Goal: Task Accomplishment & Management: Manage account settings

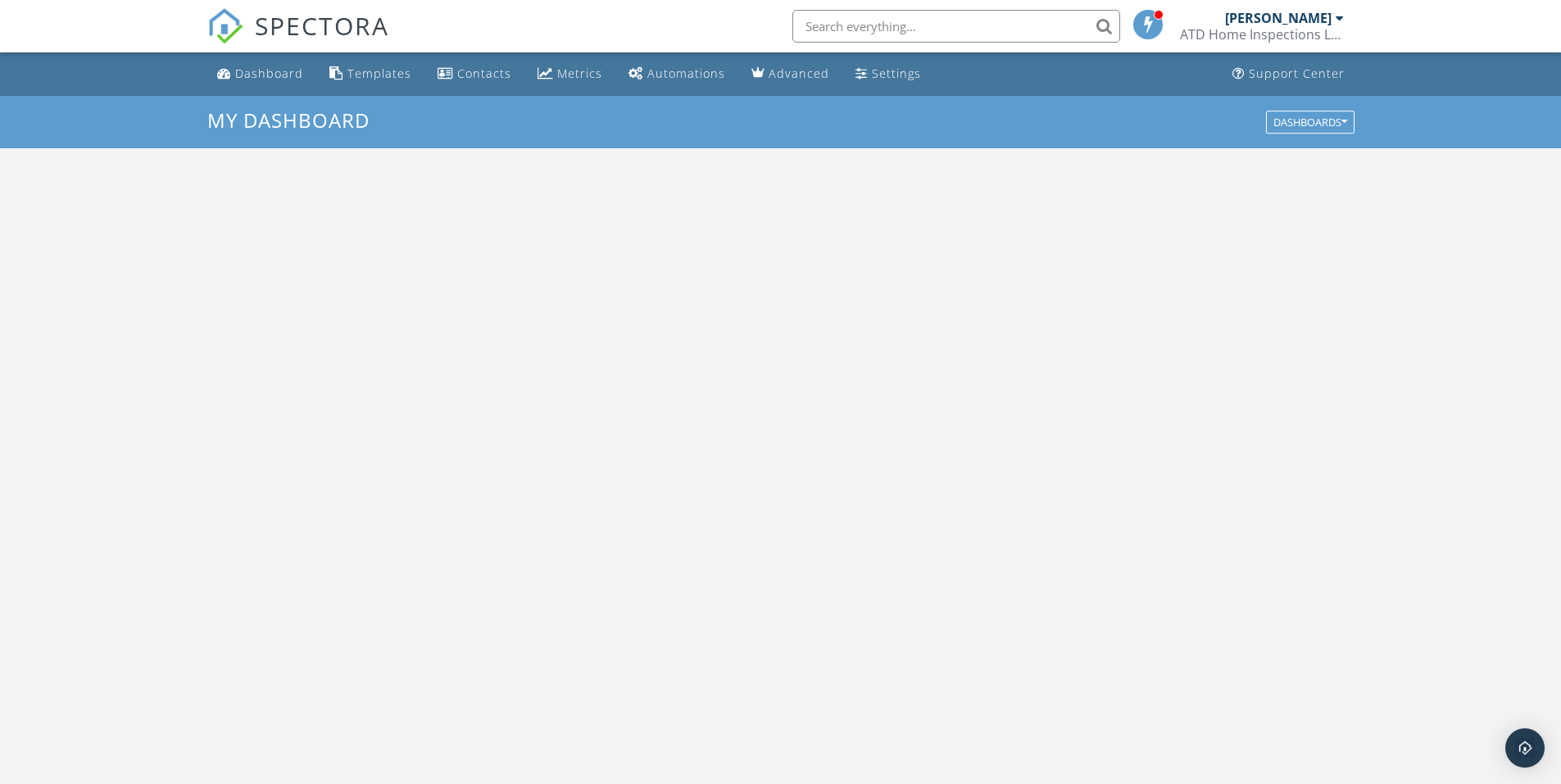
scroll to position [1516, 1587]
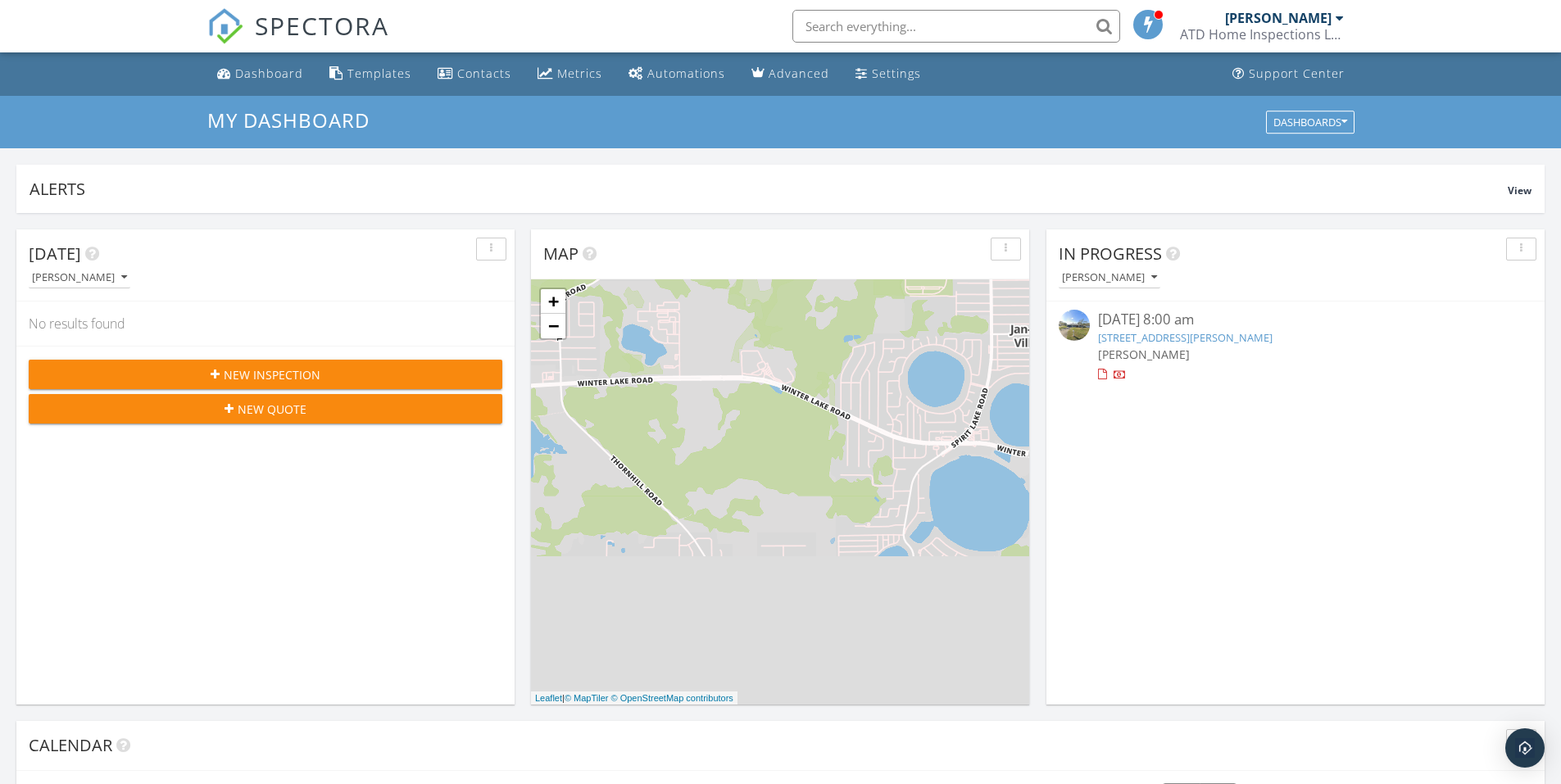
click at [1138, 355] on span "[PERSON_NAME]" at bounding box center [1144, 355] width 92 height 15
click at [1143, 346] on div "[PERSON_NAME]" at bounding box center [1295, 355] width 395 height 17
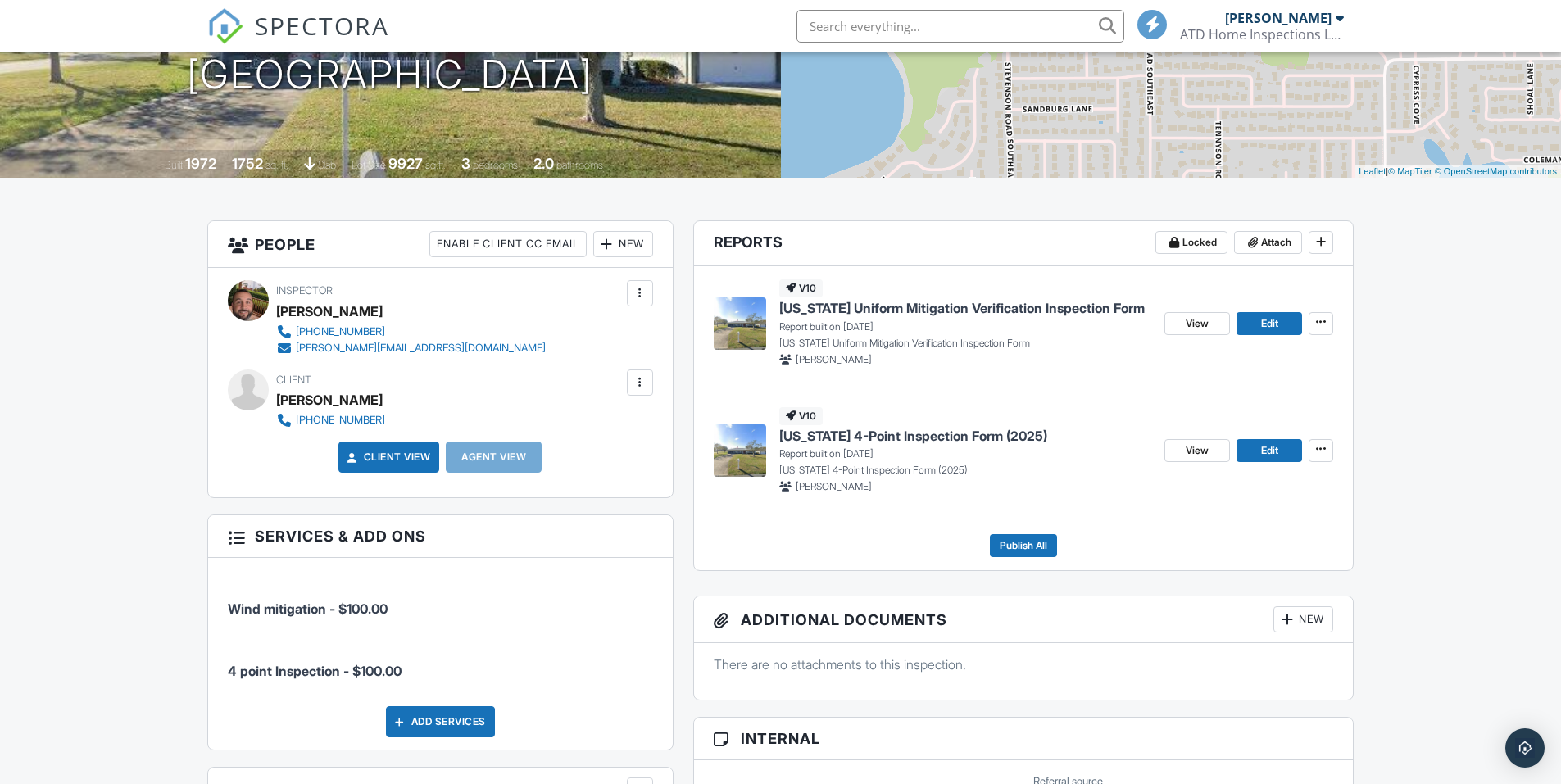
scroll to position [264, 0]
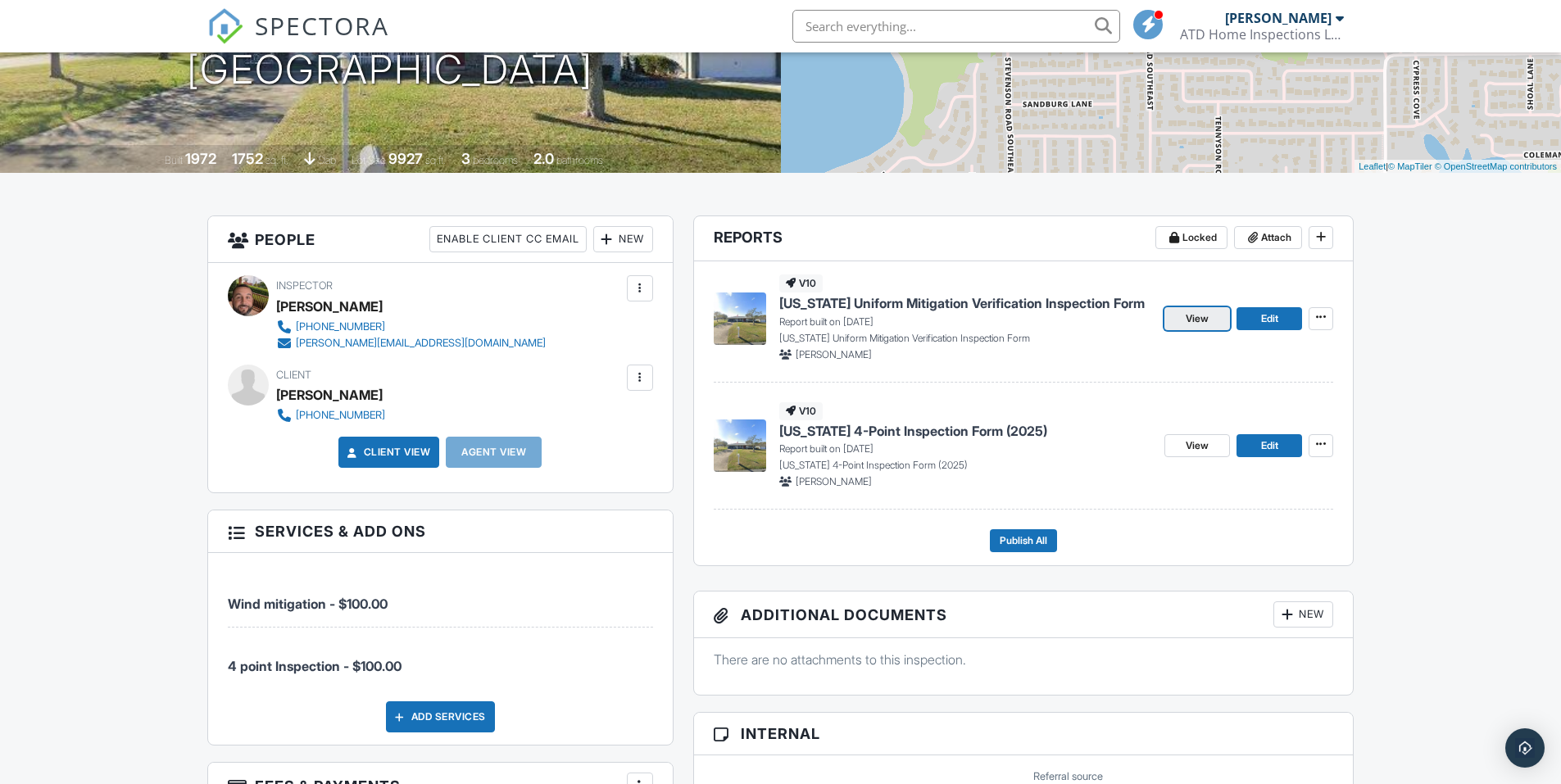
click at [1169, 320] on link "View" at bounding box center [1197, 318] width 66 height 23
click at [1283, 324] on link "Edit" at bounding box center [1269, 318] width 66 height 23
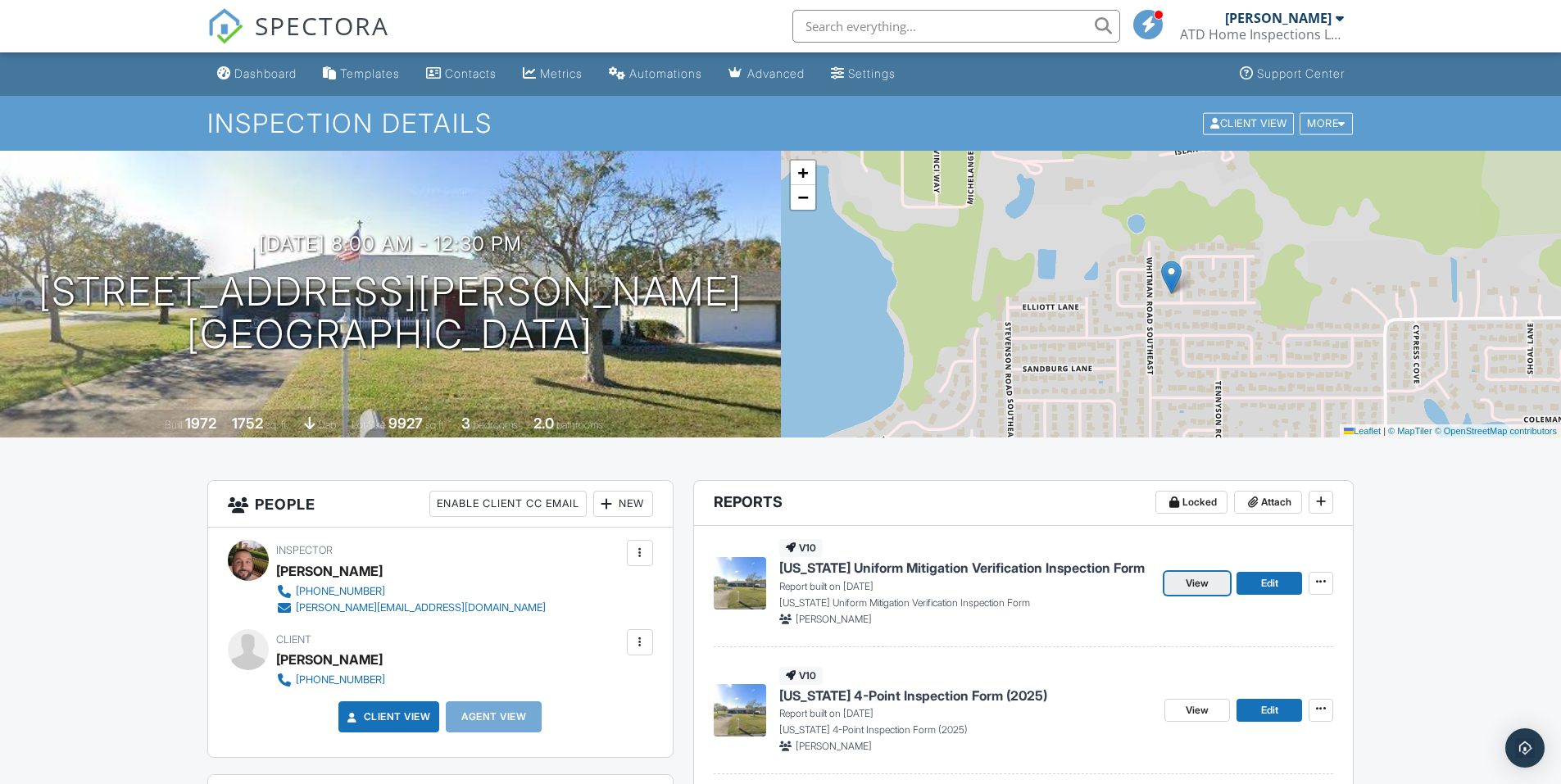
click at [1196, 585] on span "View" at bounding box center [1197, 583] width 23 height 16
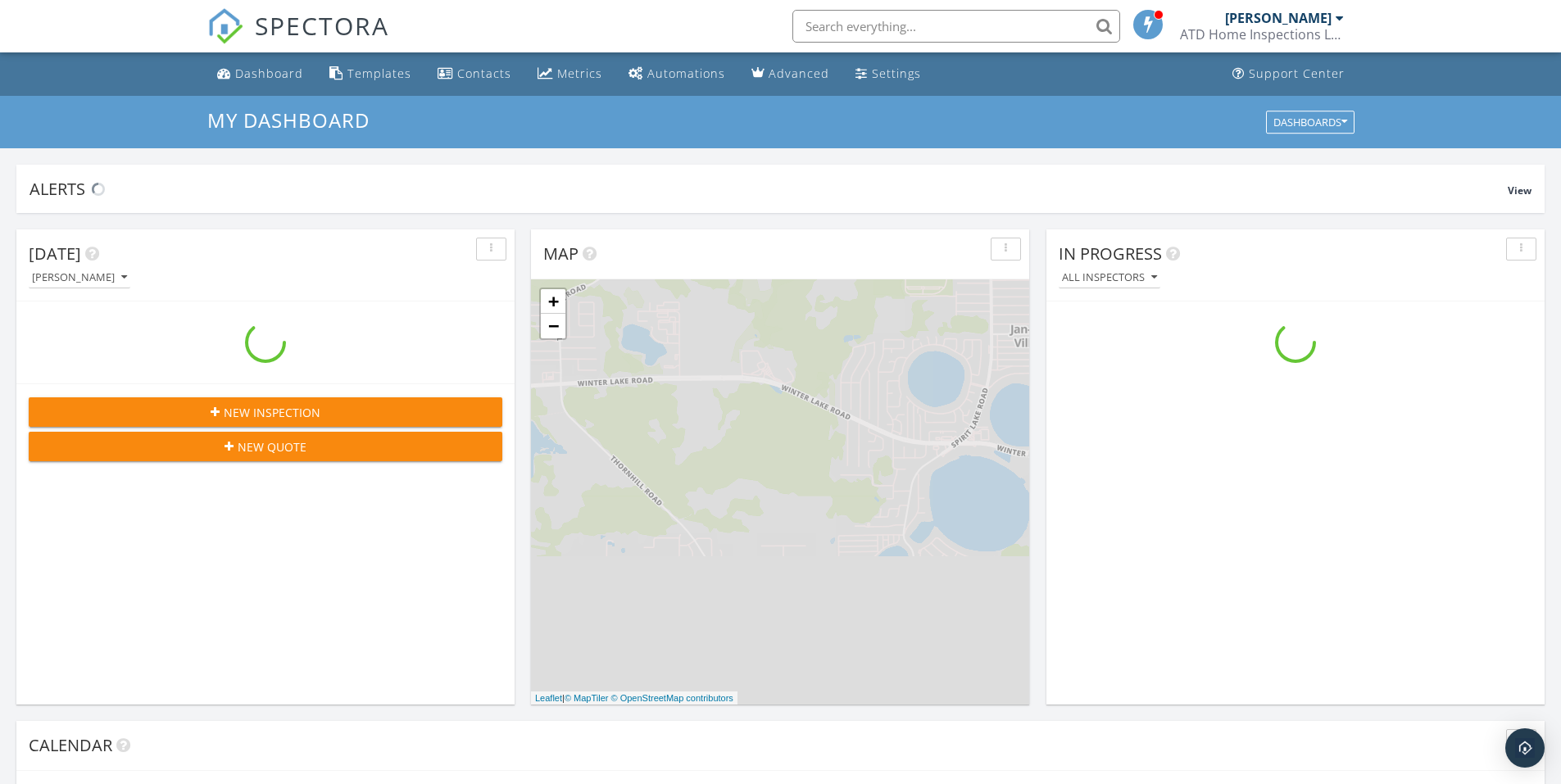
scroll to position [1516, 1587]
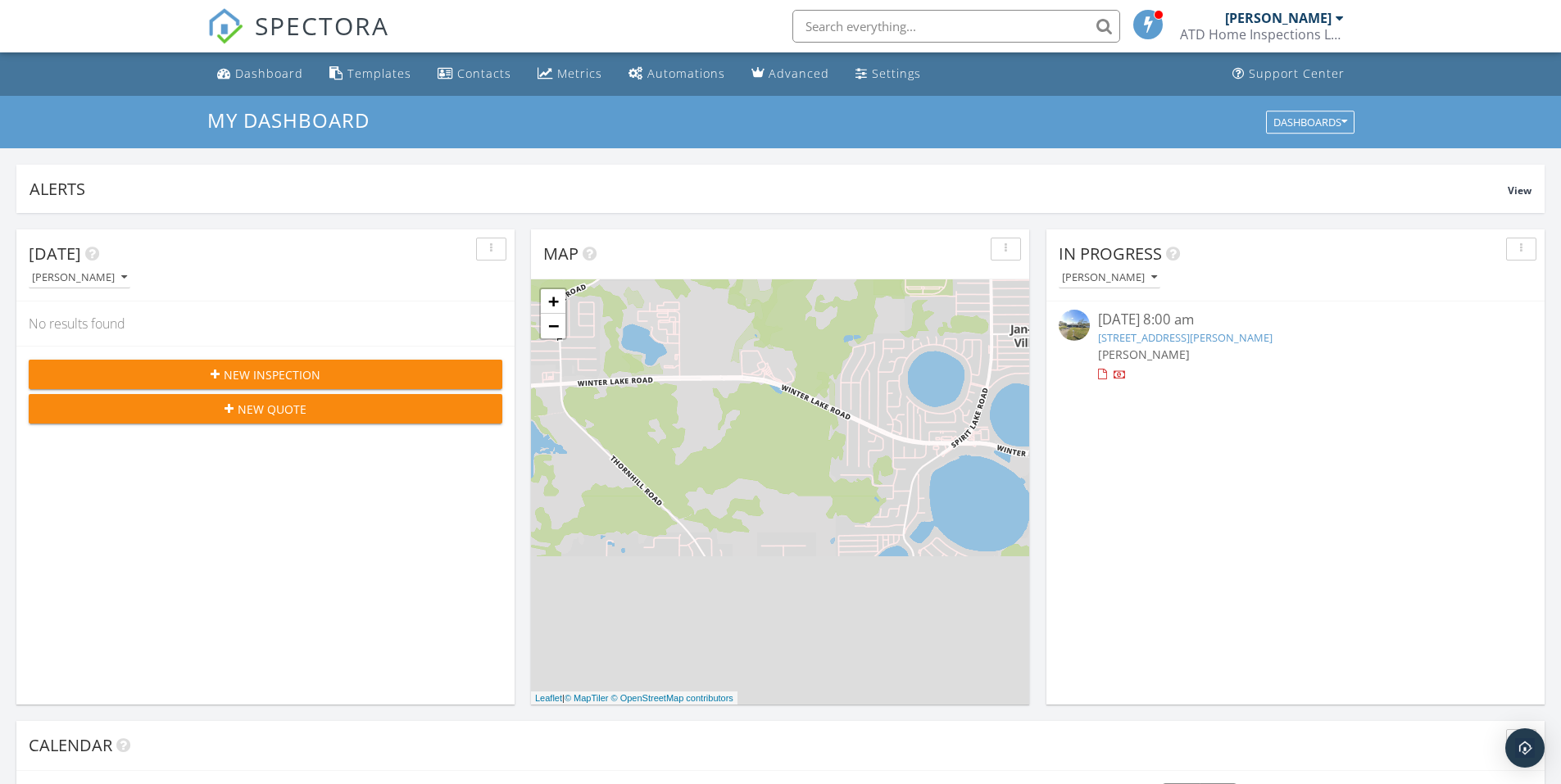
click at [1168, 334] on link "401 Durrell Cir, Winter Haven, FL 33884" at bounding box center [1185, 337] width 175 height 14
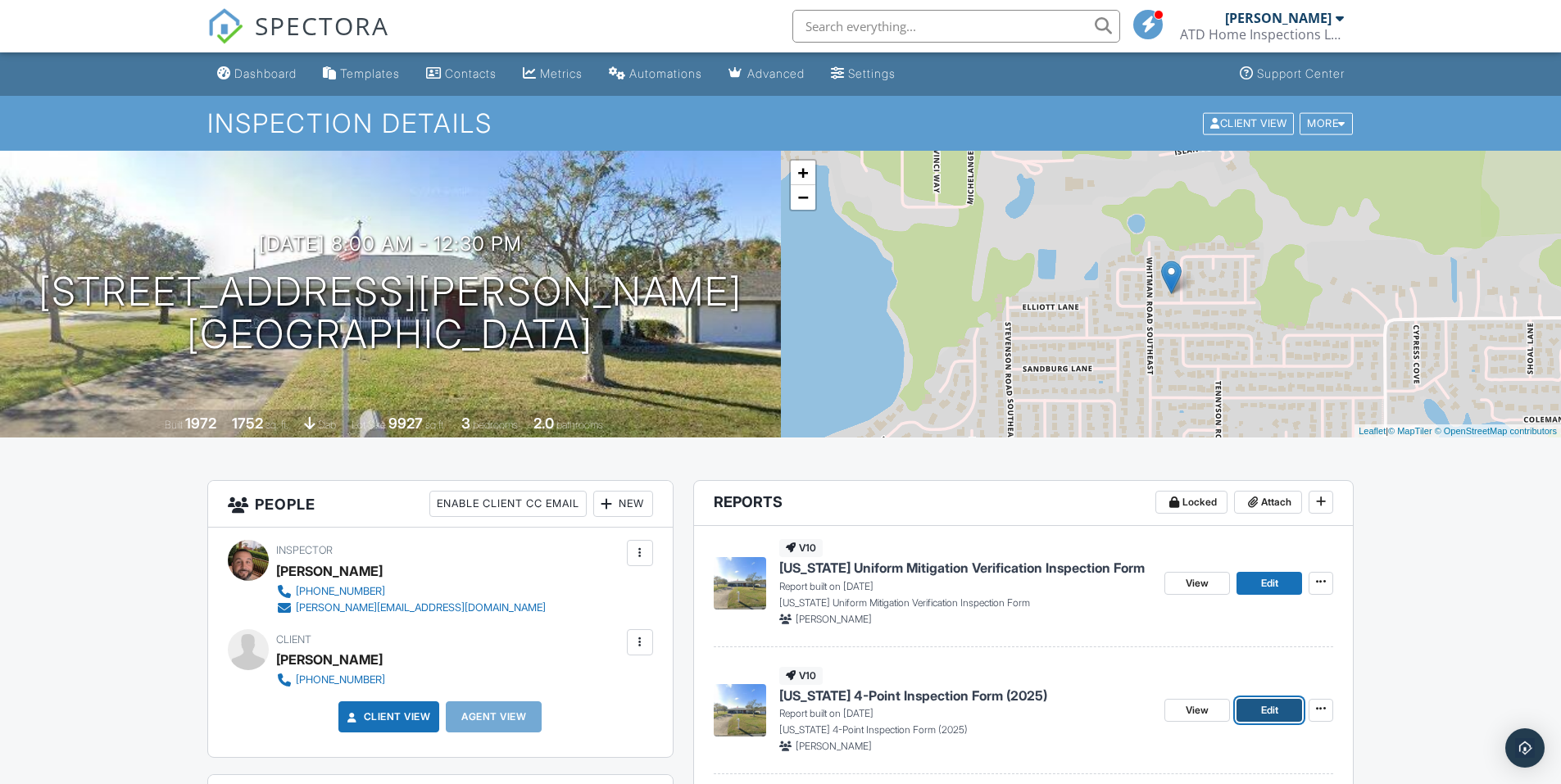
click at [1283, 710] on link "Edit" at bounding box center [1269, 710] width 66 height 23
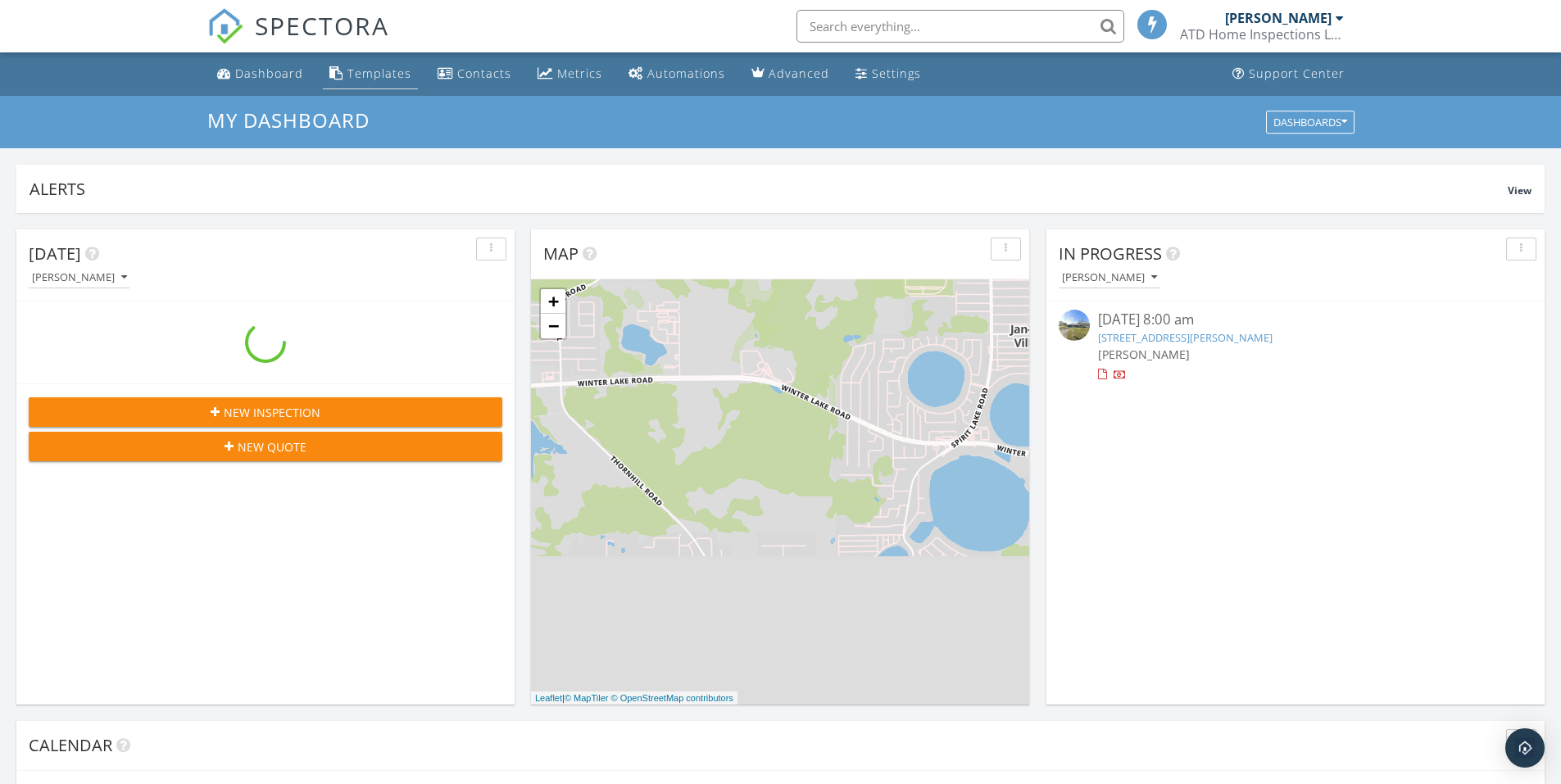
scroll to position [1516, 1587]
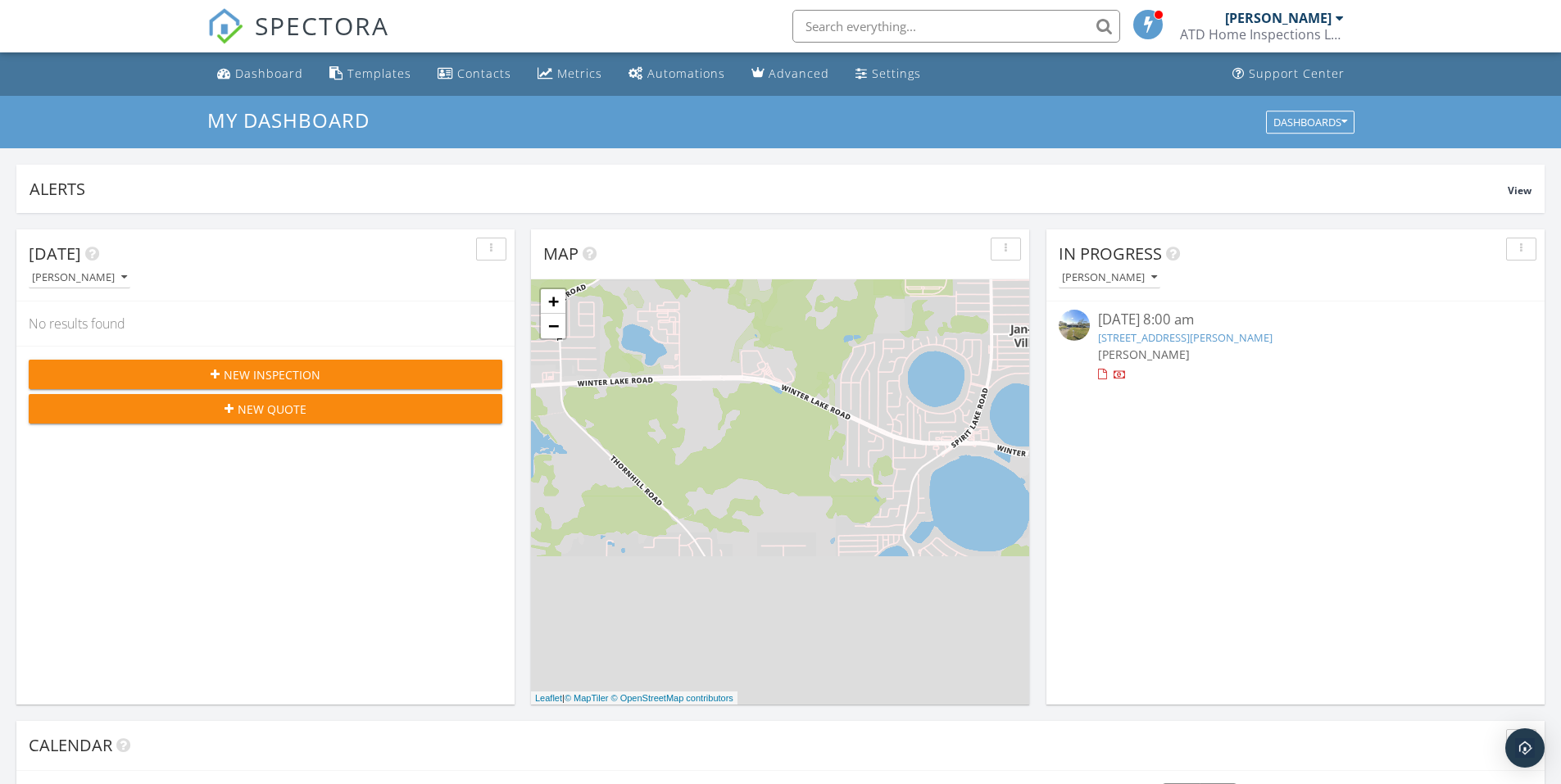
click at [1142, 329] on div "[DATE] 8:00 am" at bounding box center [1295, 320] width 395 height 20
click at [1133, 348] on span "[PERSON_NAME]" at bounding box center [1144, 355] width 92 height 15
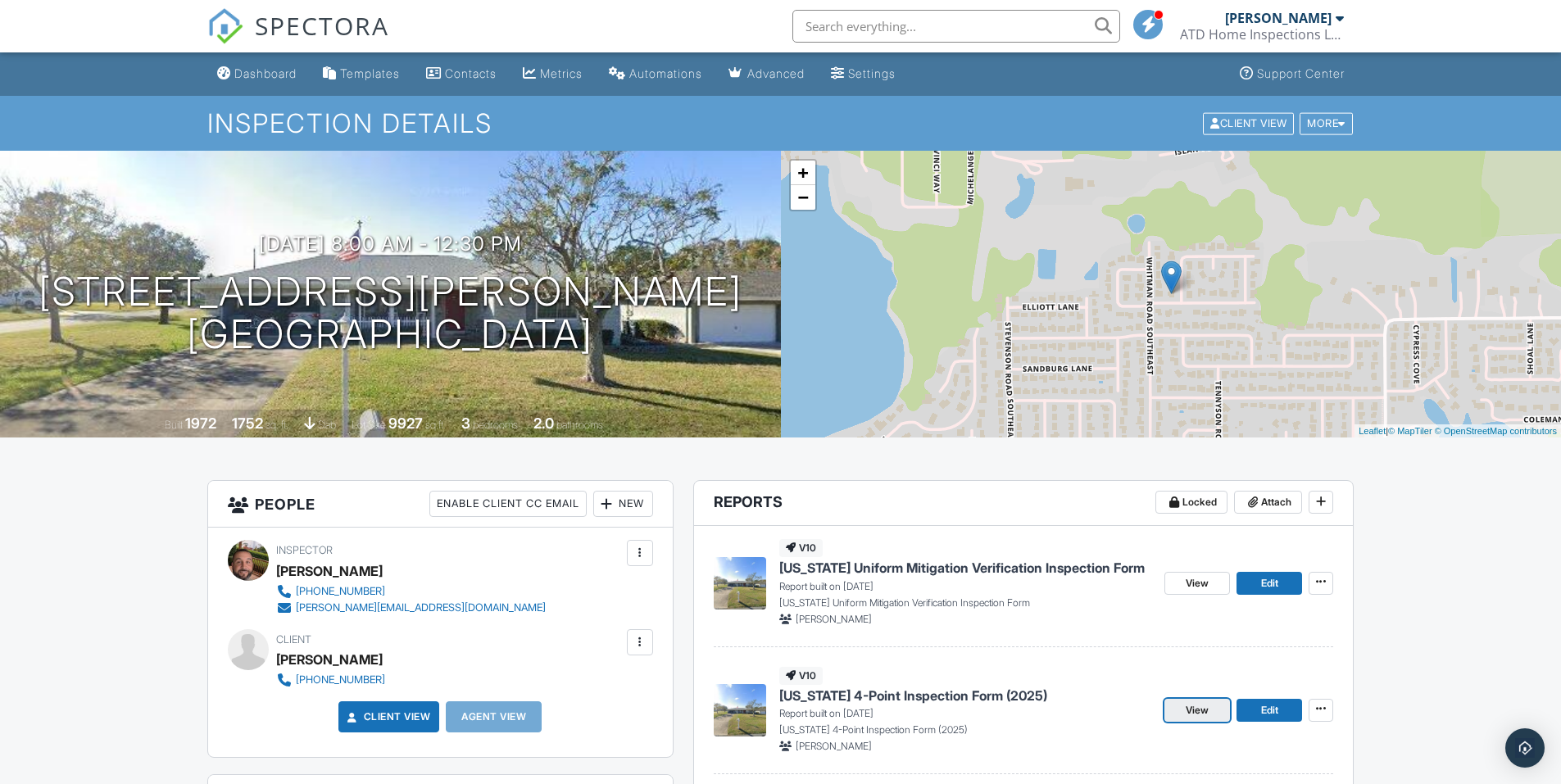
click at [1197, 711] on span "View" at bounding box center [1197, 710] width 23 height 16
click at [1261, 708] on span "Edit" at bounding box center [1269, 710] width 17 height 16
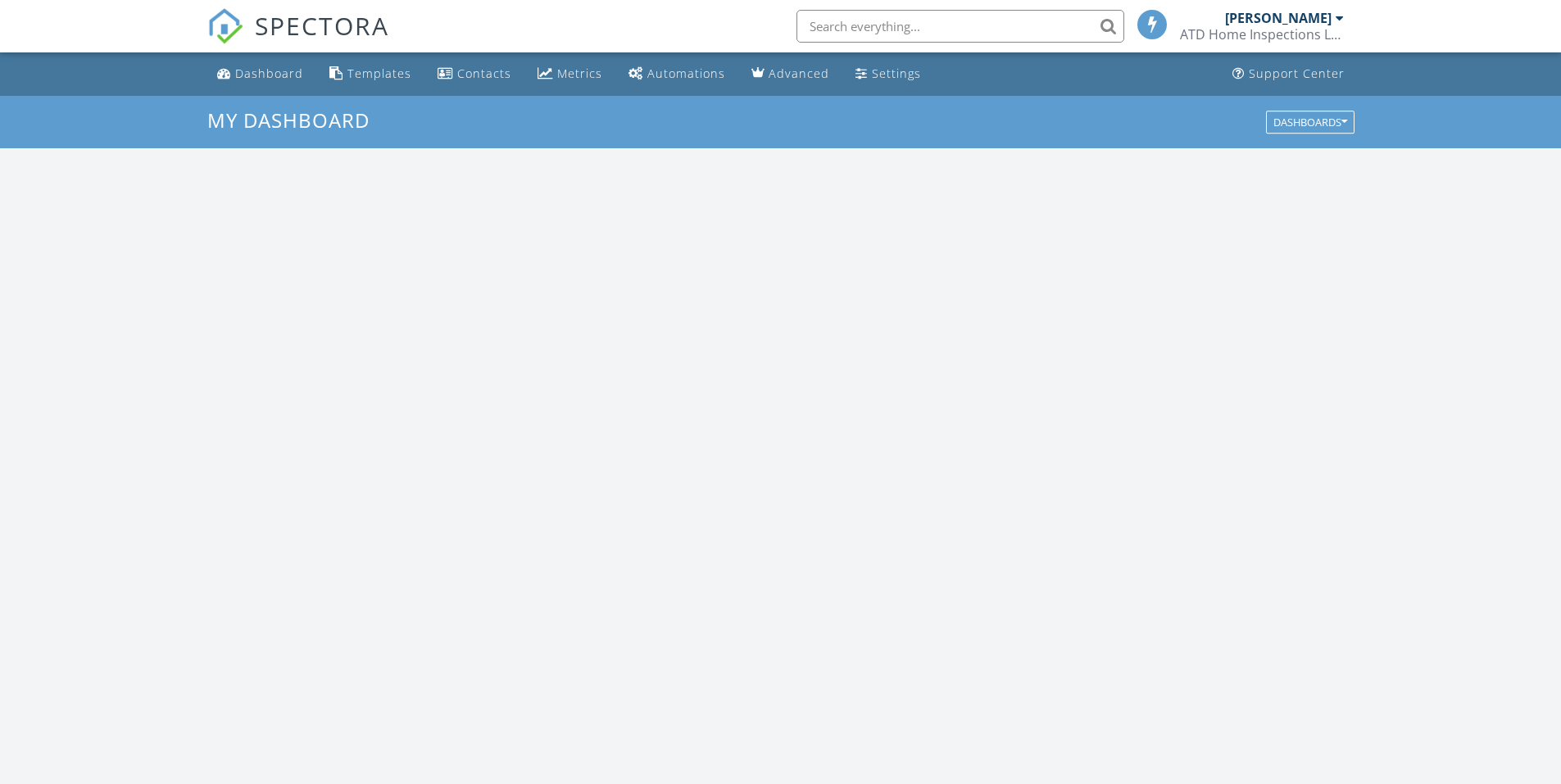
scroll to position [1516, 1587]
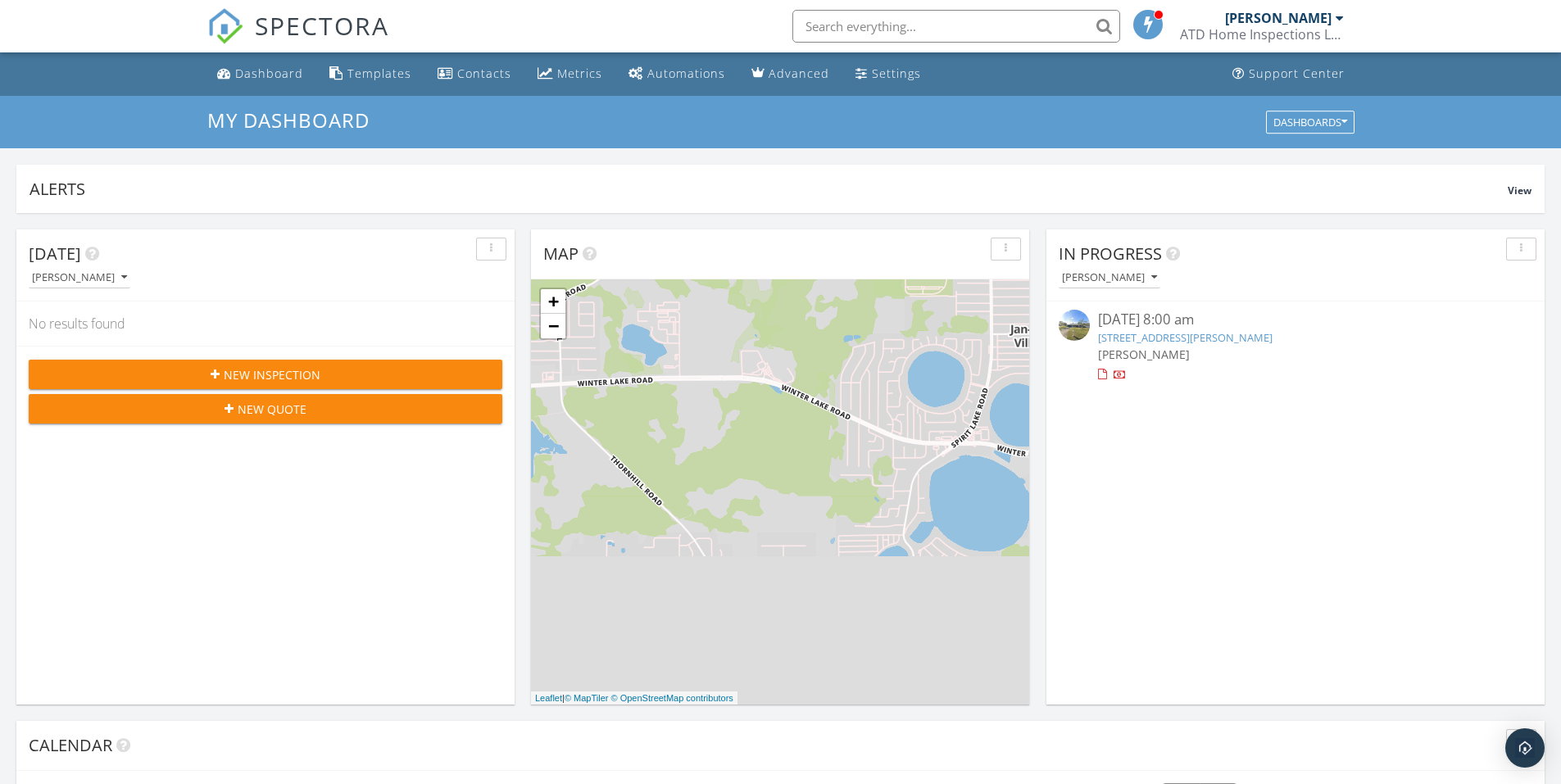
click at [1123, 365] on div "[DATE] 8:00 am [STREET_ADDRESS][PERSON_NAME] [PERSON_NAME]" at bounding box center [1295, 346] width 395 height 73
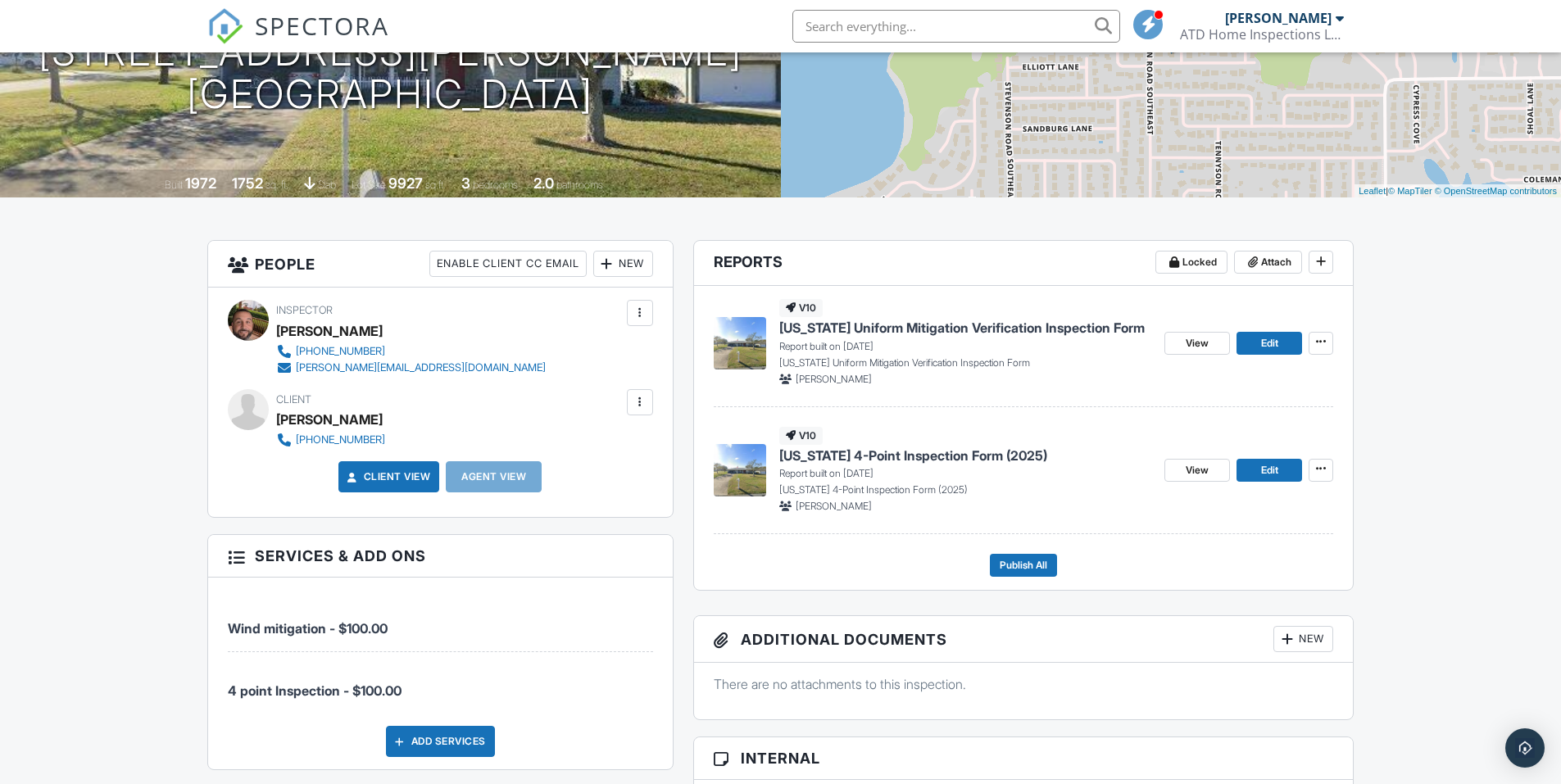
scroll to position [378, 0]
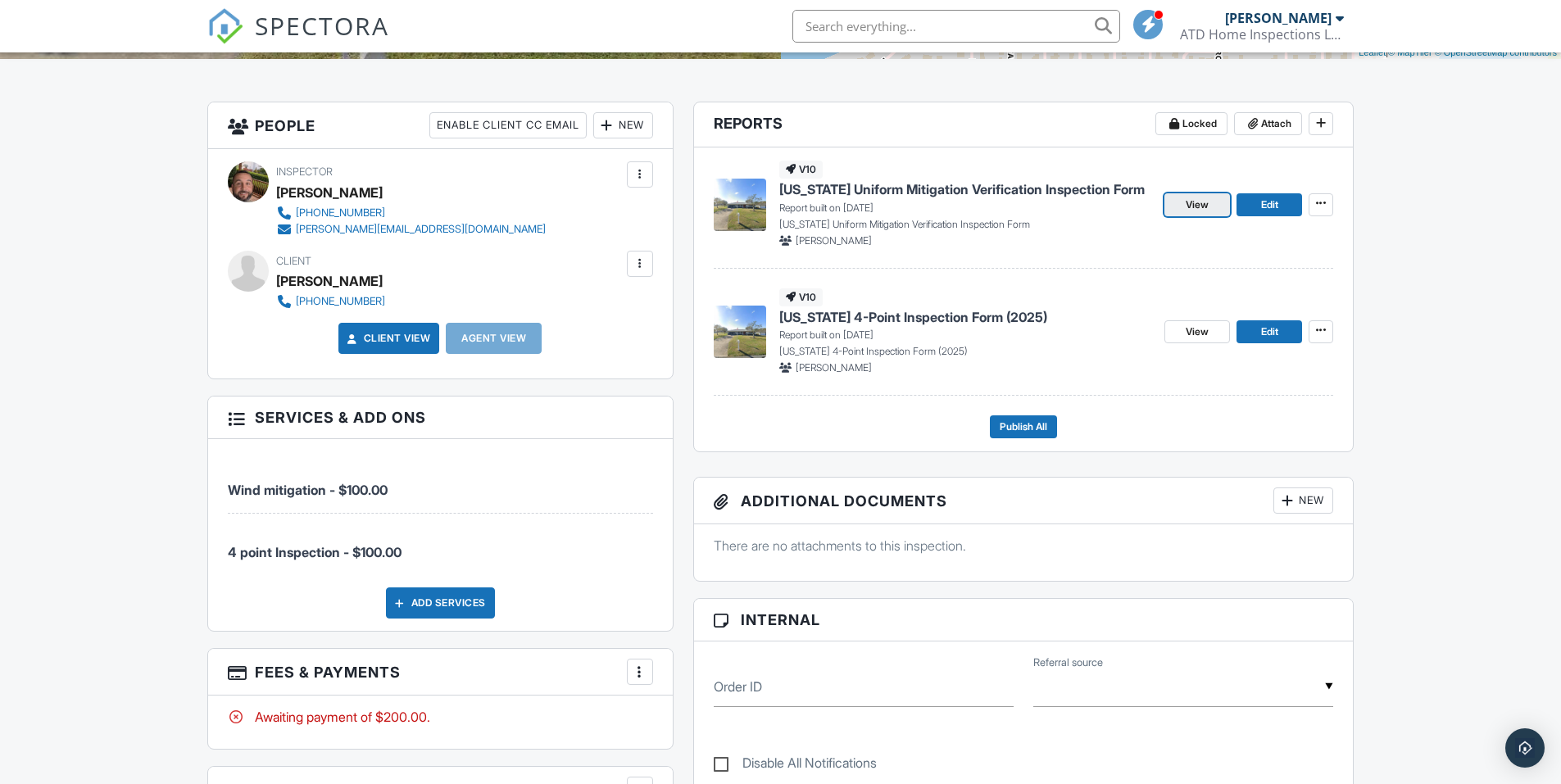
click at [1196, 206] on span "View" at bounding box center [1197, 205] width 23 height 16
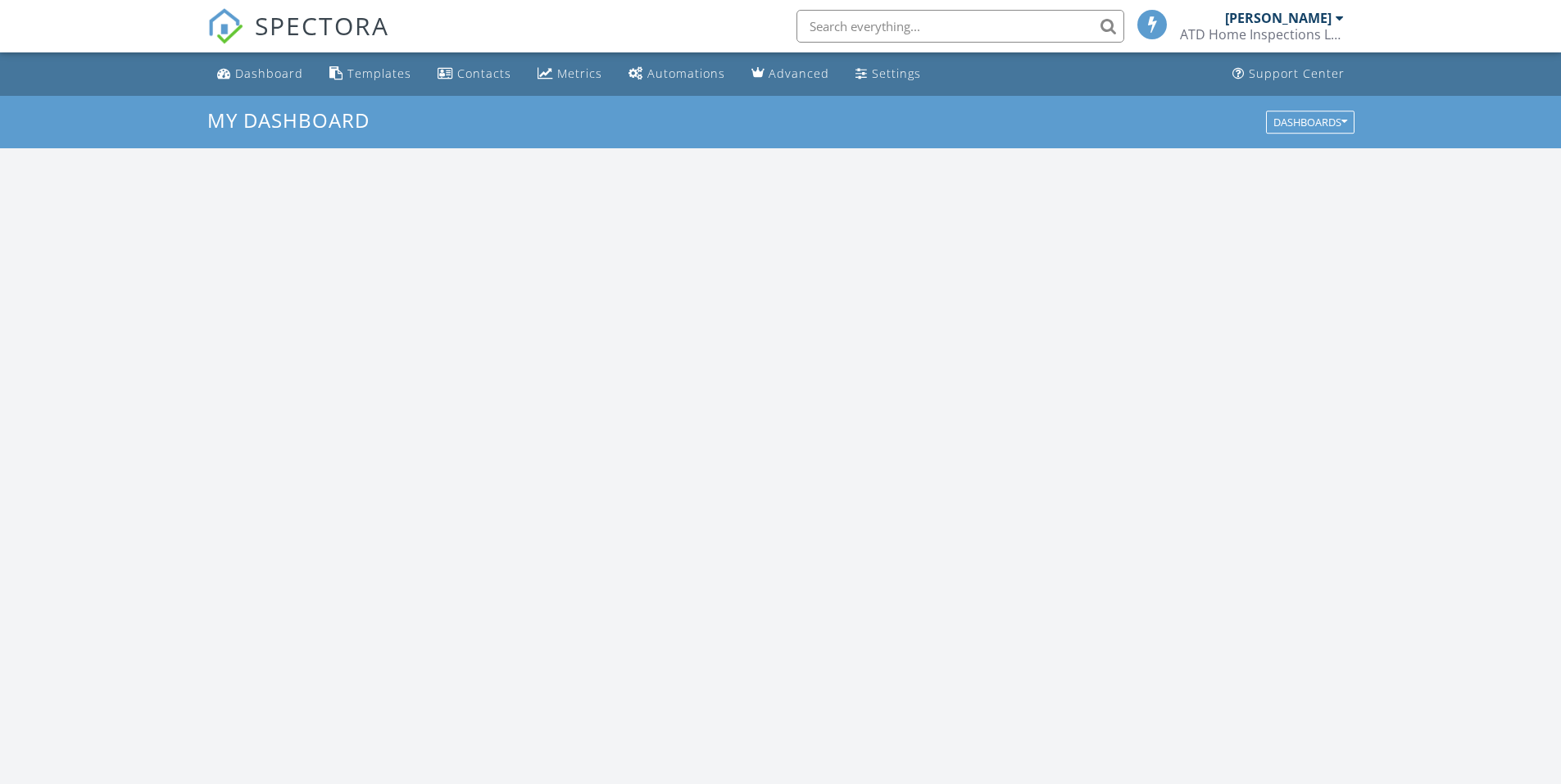
scroll to position [1516, 1587]
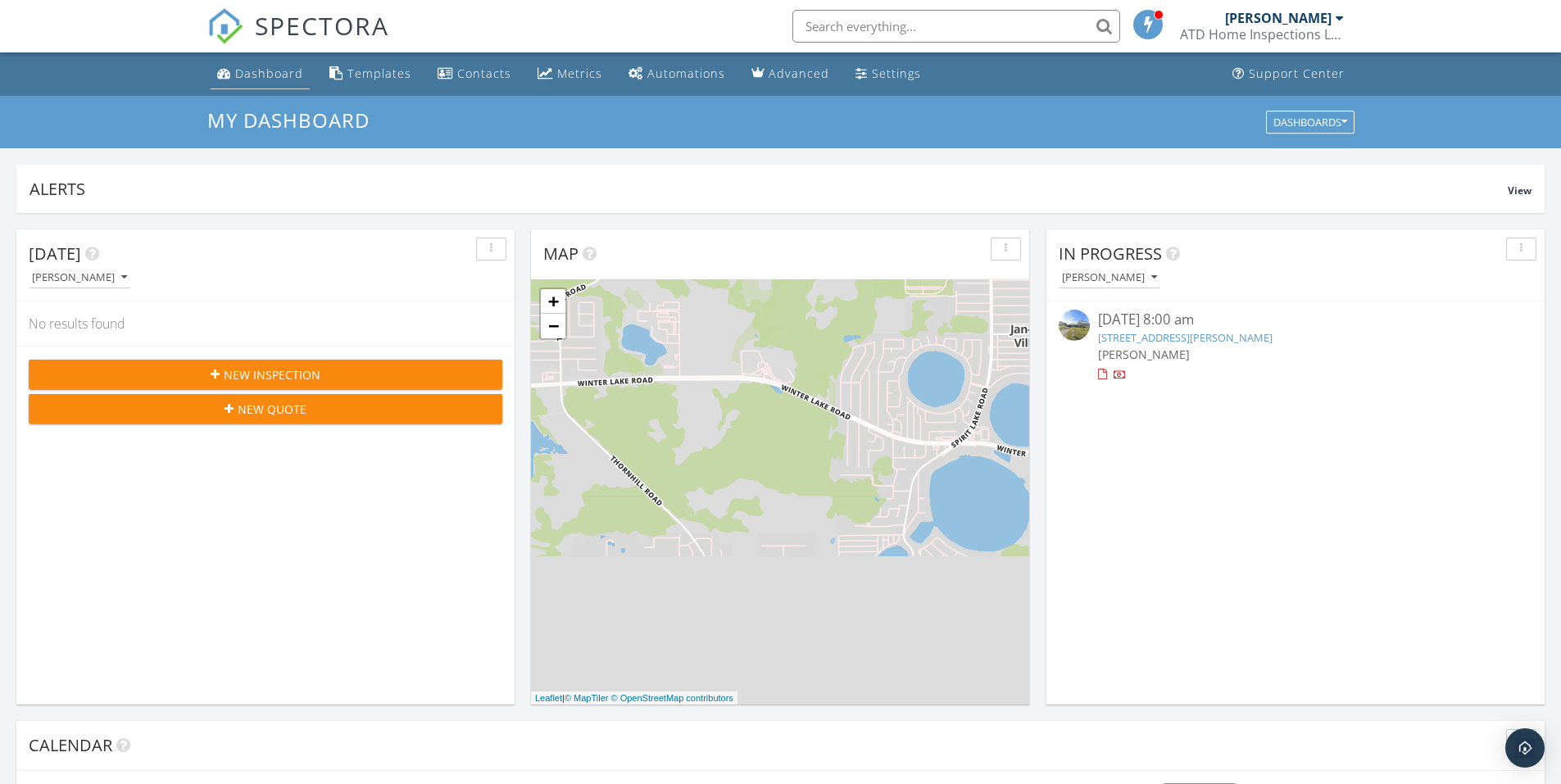
click at [243, 79] on div "Dashboard" at bounding box center [269, 73] width 68 height 15
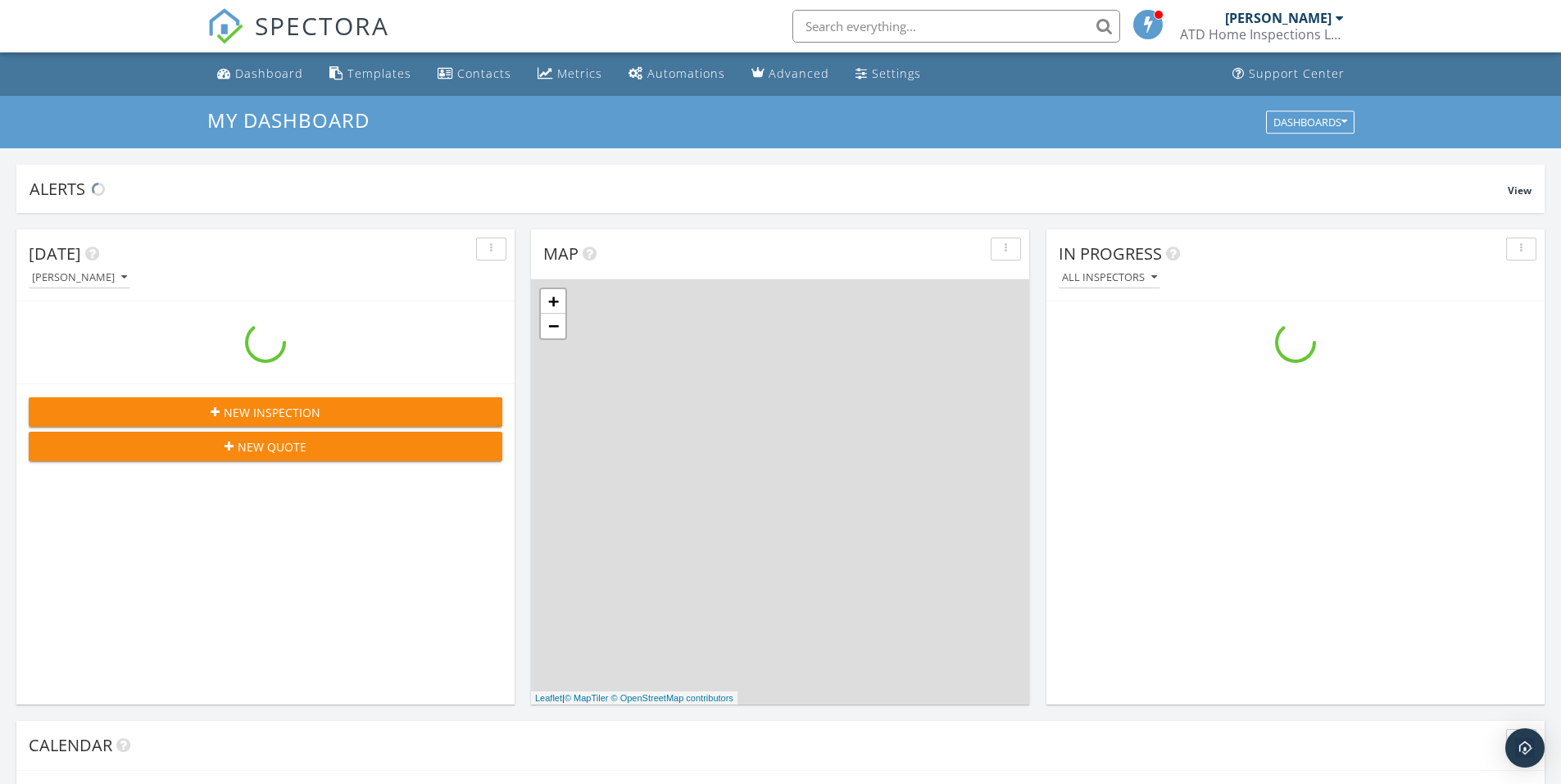
scroll to position [1516, 1587]
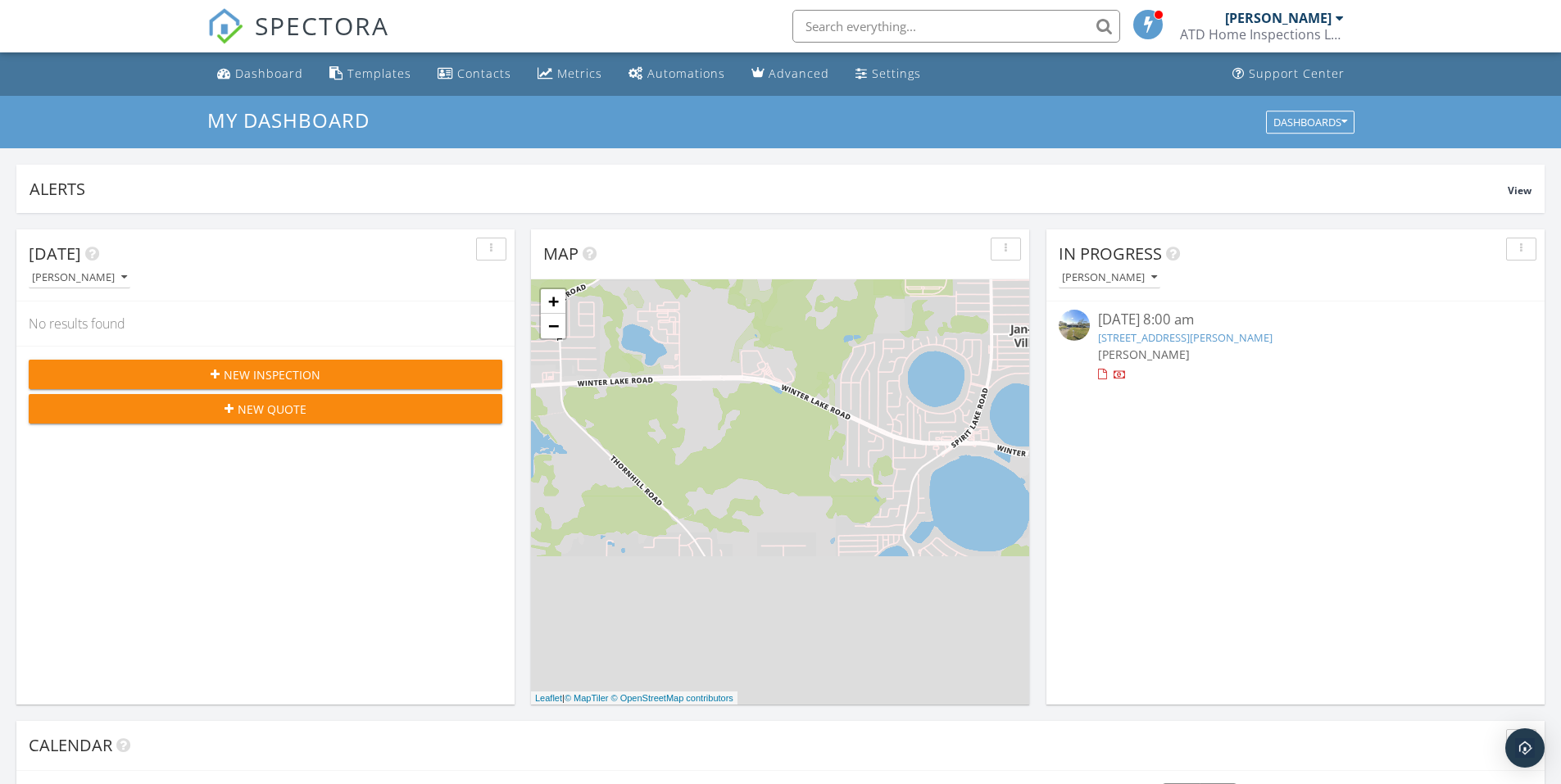
click at [1217, 322] on div "[DATE] 8:00 am" at bounding box center [1295, 320] width 395 height 20
click at [1217, 324] on div "[DATE] 8:00 am" at bounding box center [1295, 320] width 395 height 20
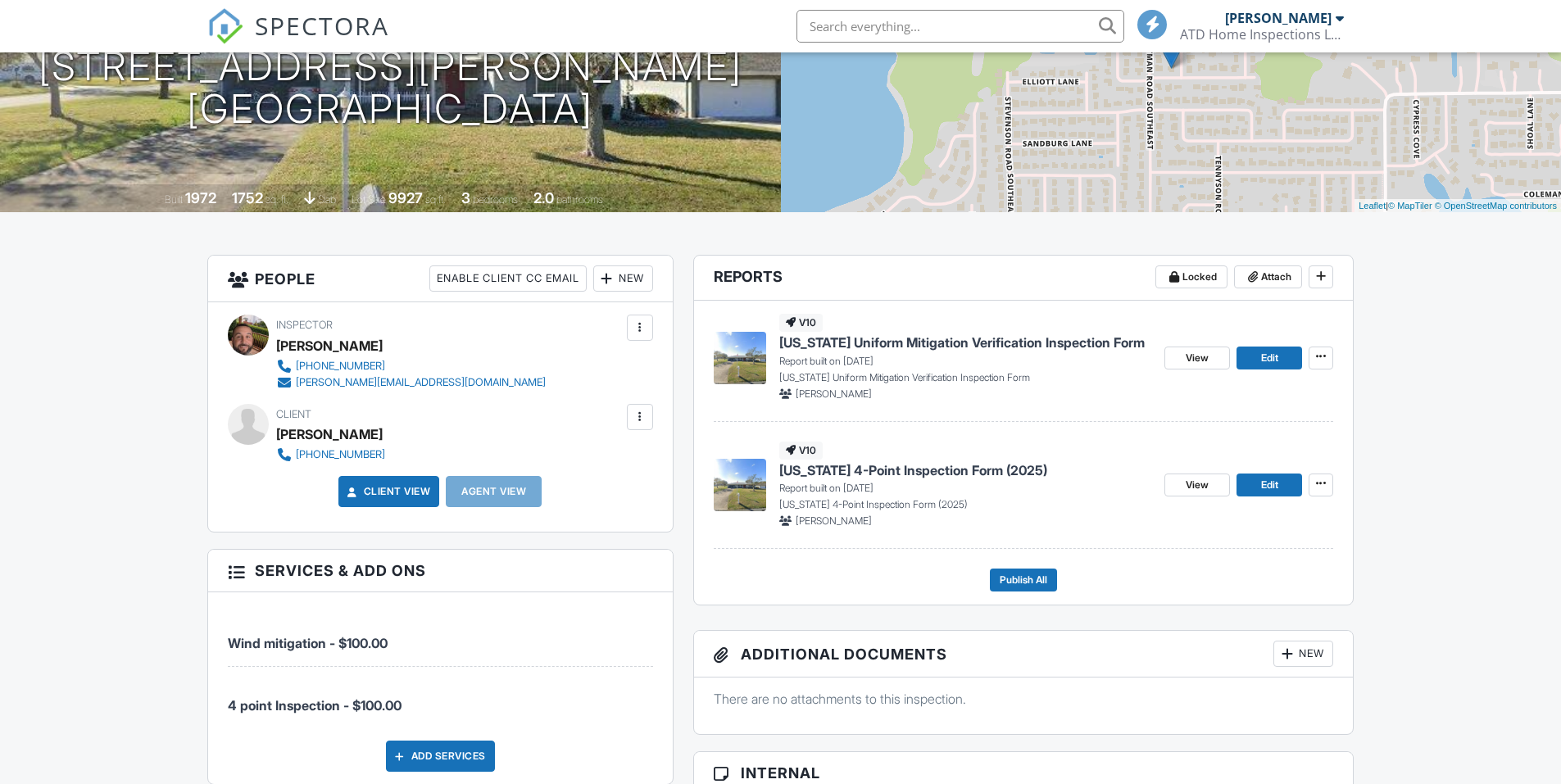
scroll to position [342, 0]
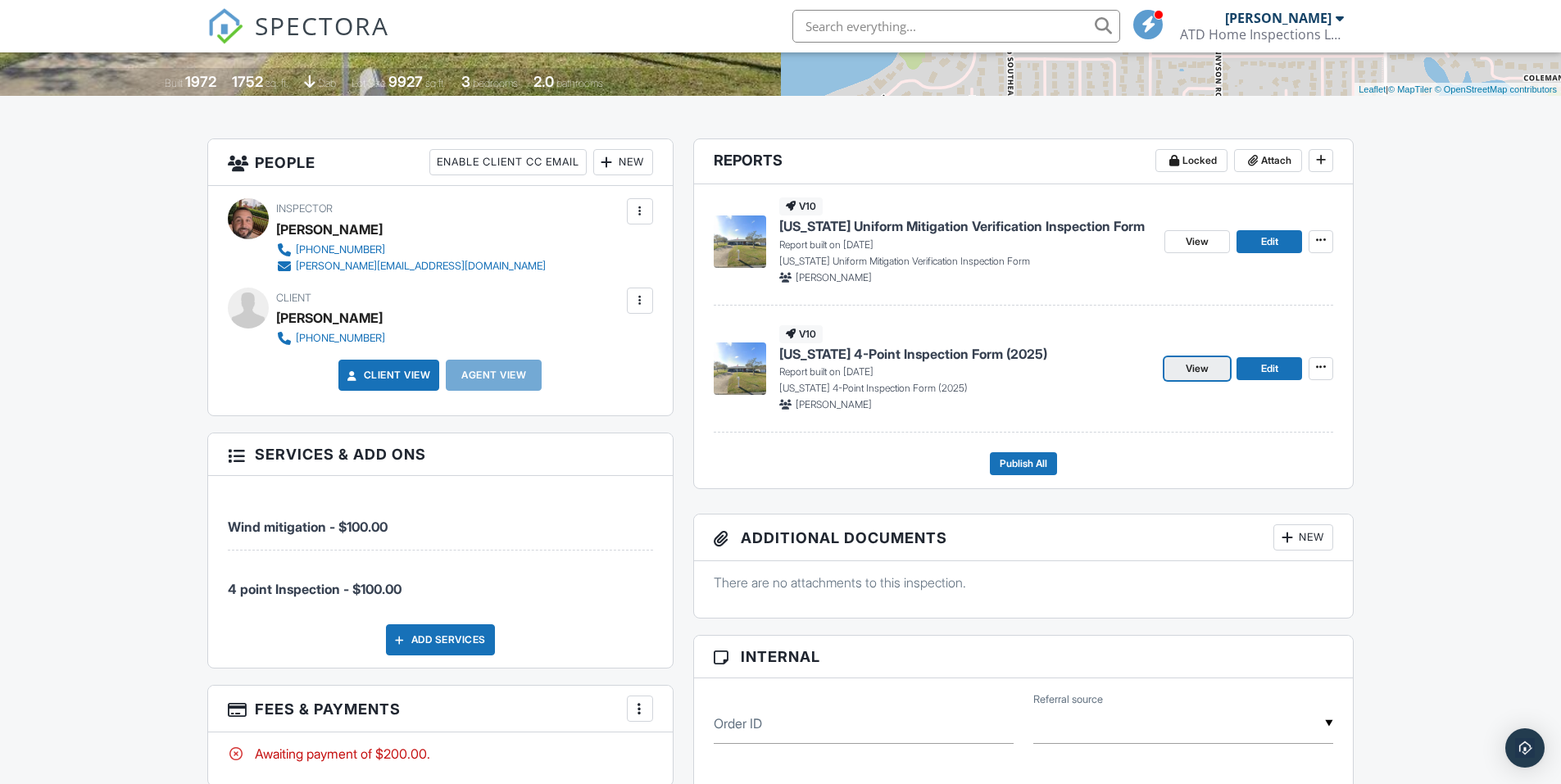
click at [1215, 366] on link "View" at bounding box center [1197, 368] width 66 height 23
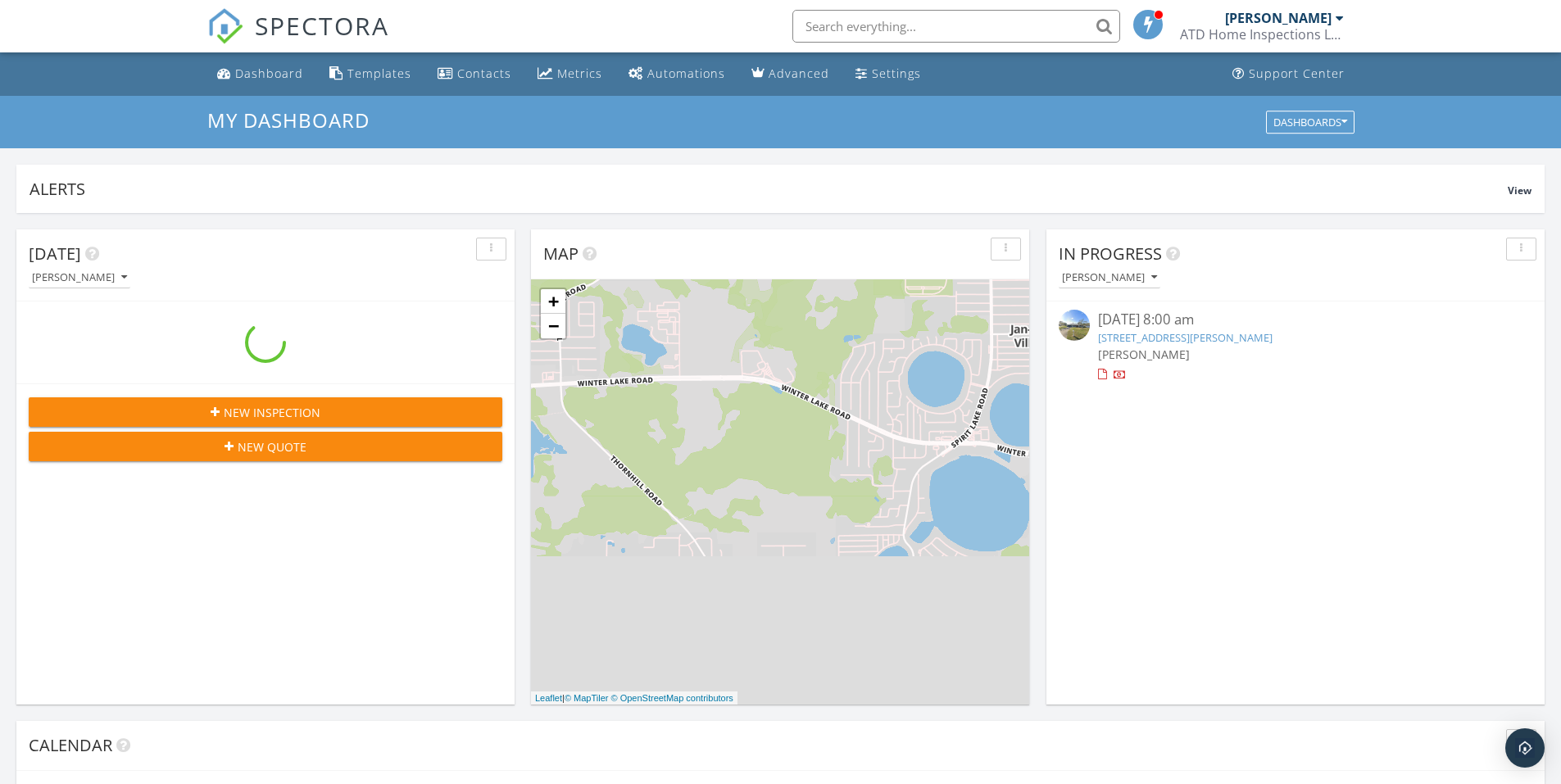
scroll to position [1516, 1587]
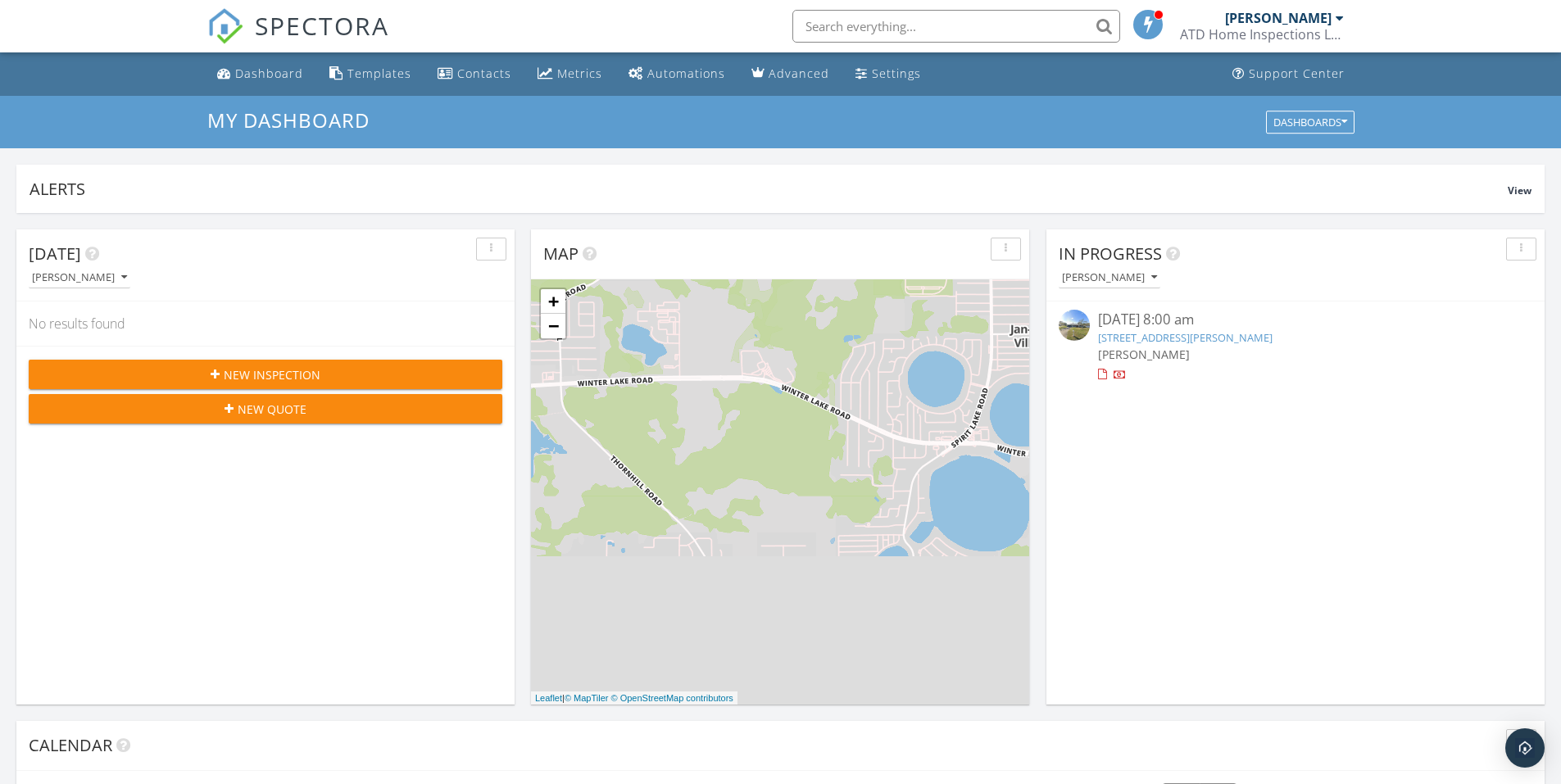
click at [1153, 349] on span "[PERSON_NAME]" at bounding box center [1144, 355] width 92 height 15
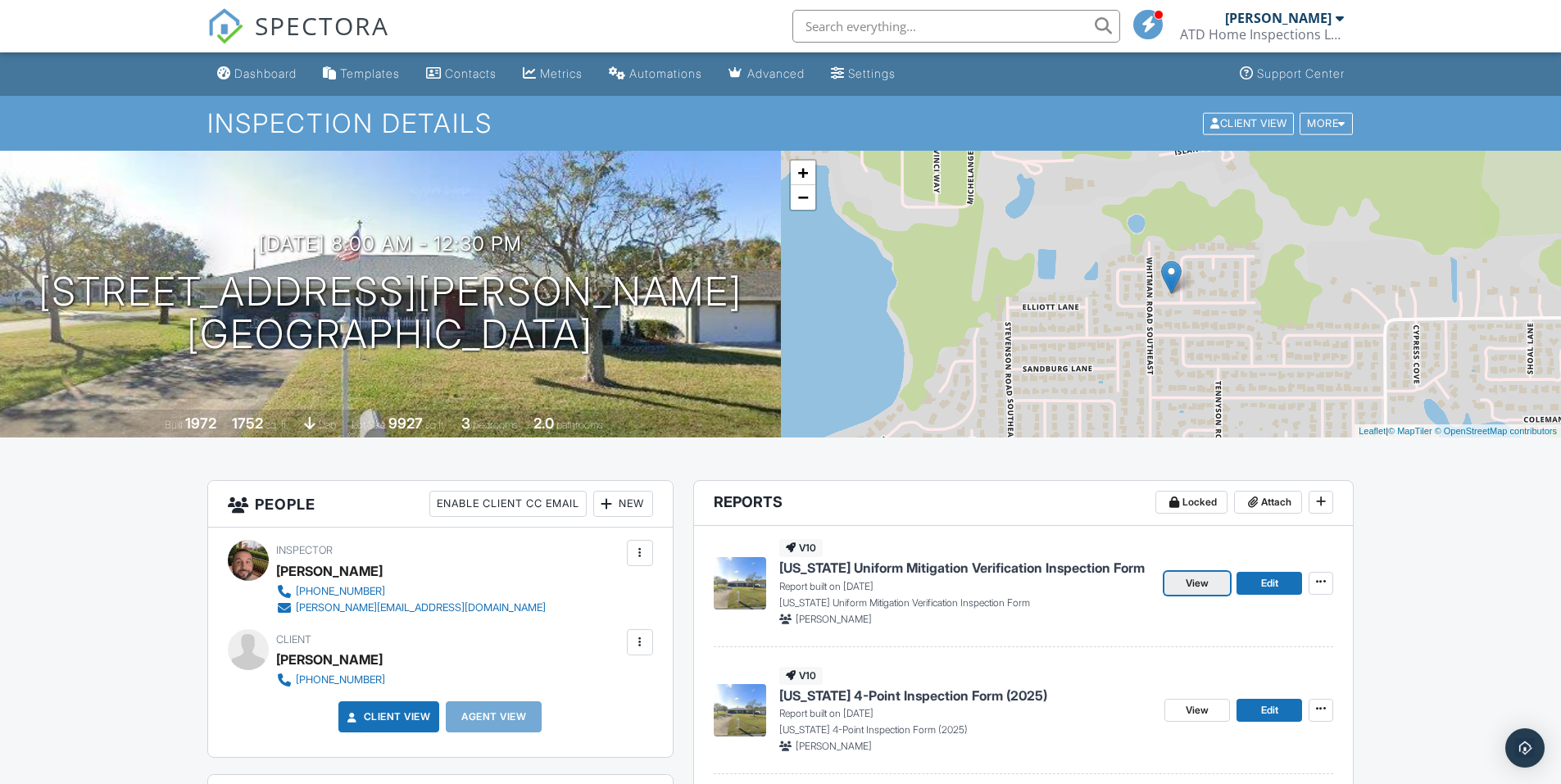
click at [1193, 578] on span "View" at bounding box center [1197, 583] width 23 height 16
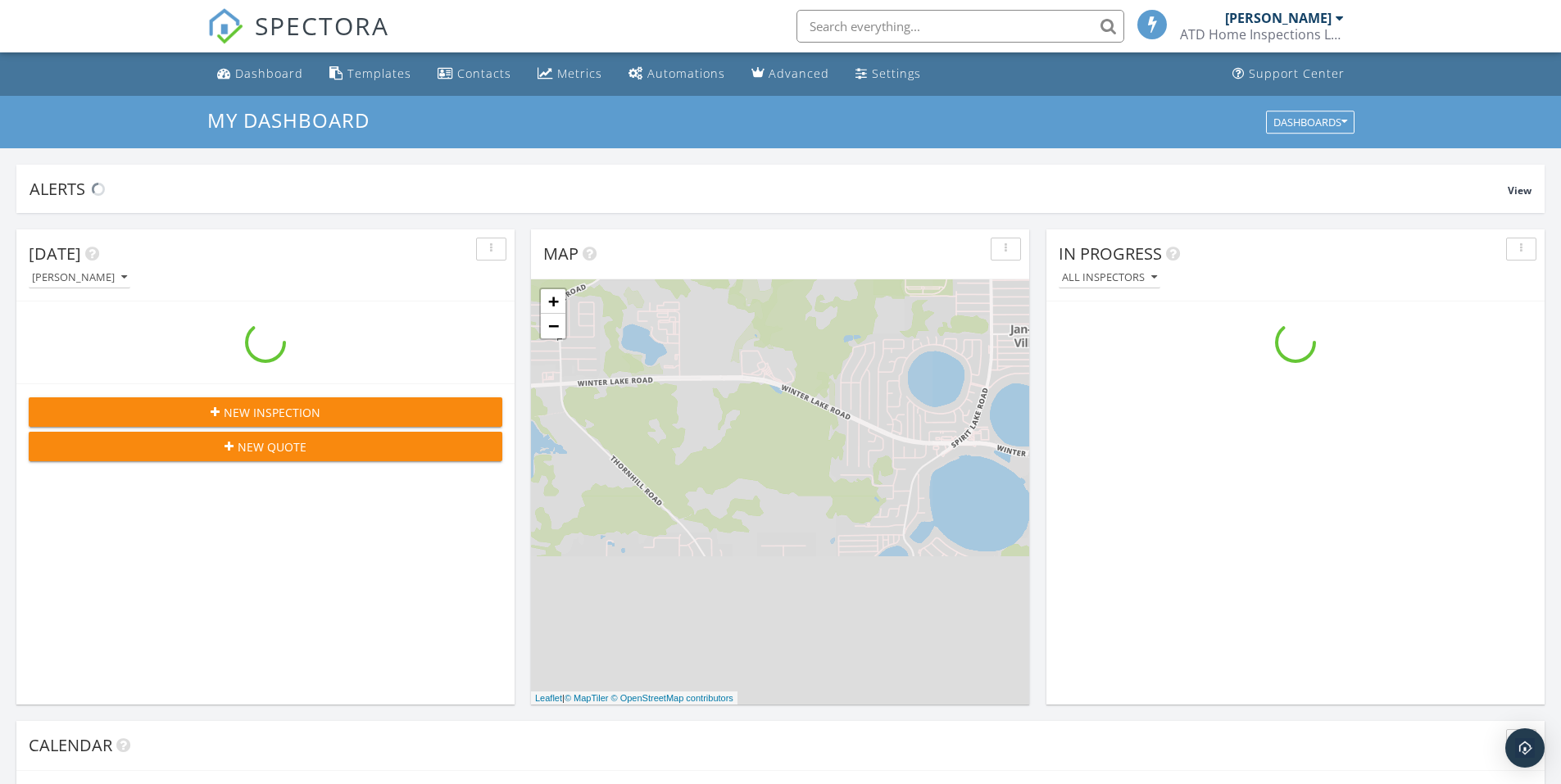
scroll to position [1516, 1587]
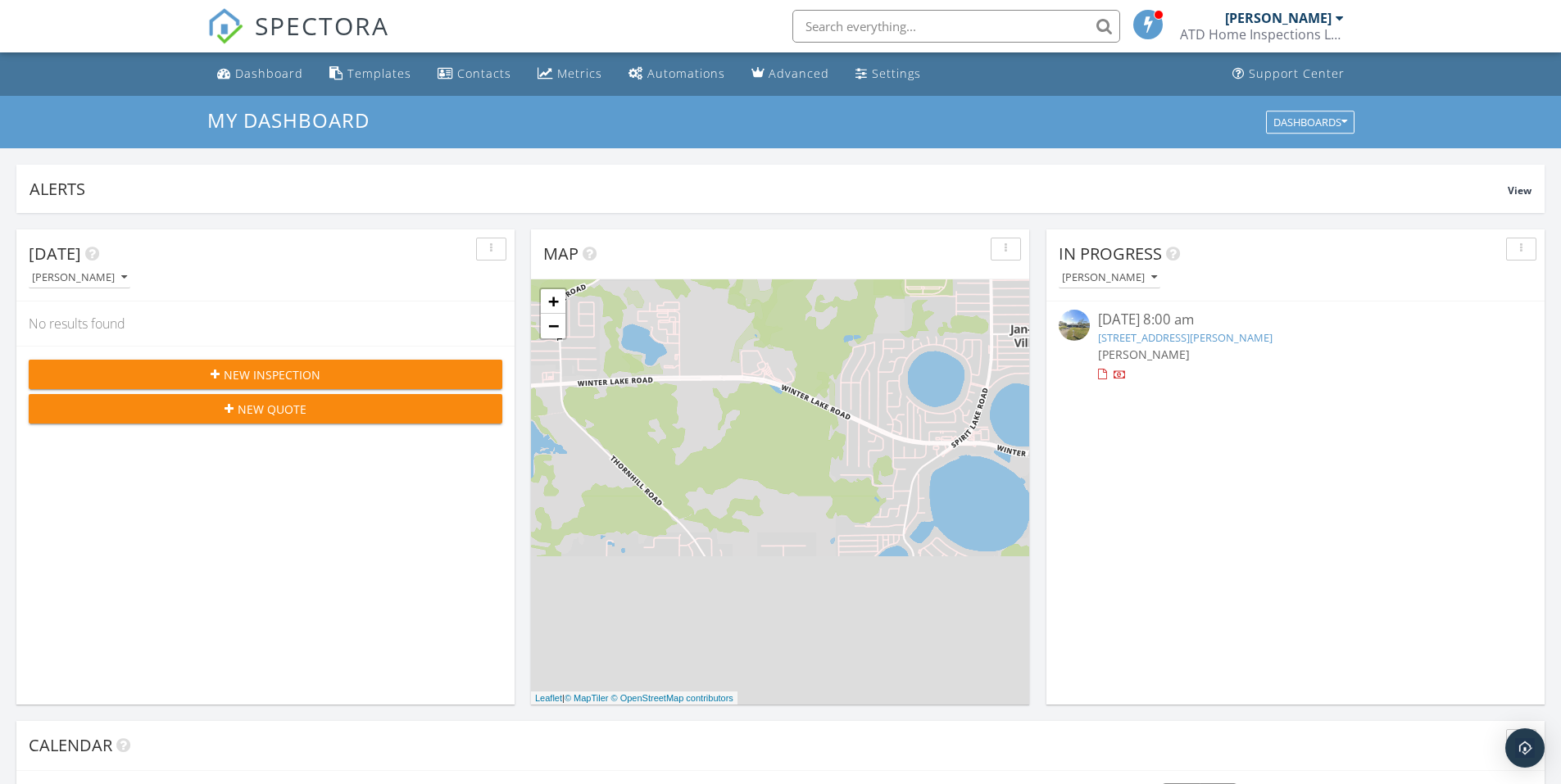
click at [1243, 339] on link "[STREET_ADDRESS][PERSON_NAME]" at bounding box center [1185, 337] width 175 height 14
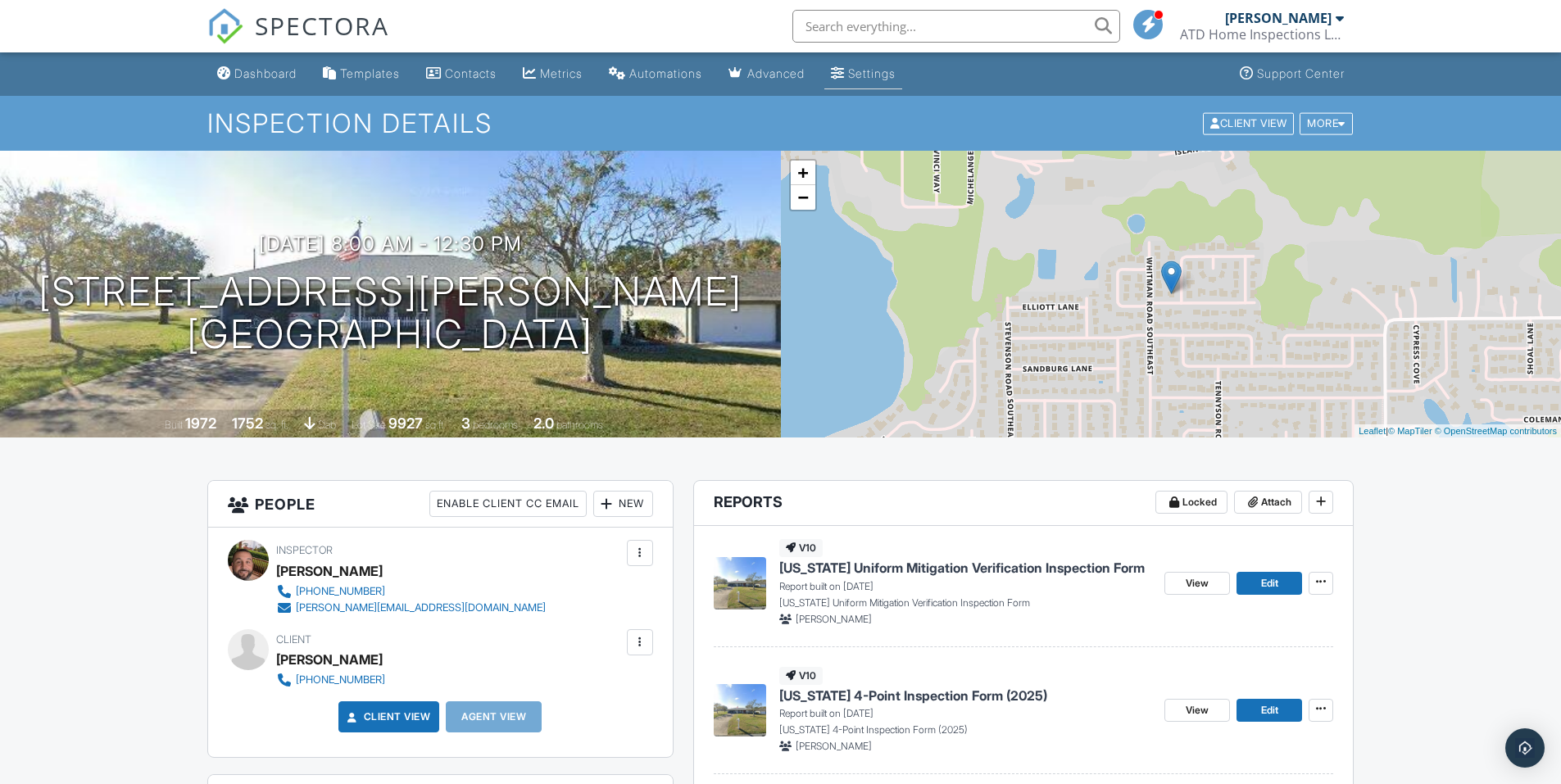
click at [896, 71] on div "Settings" at bounding box center [872, 73] width 48 height 14
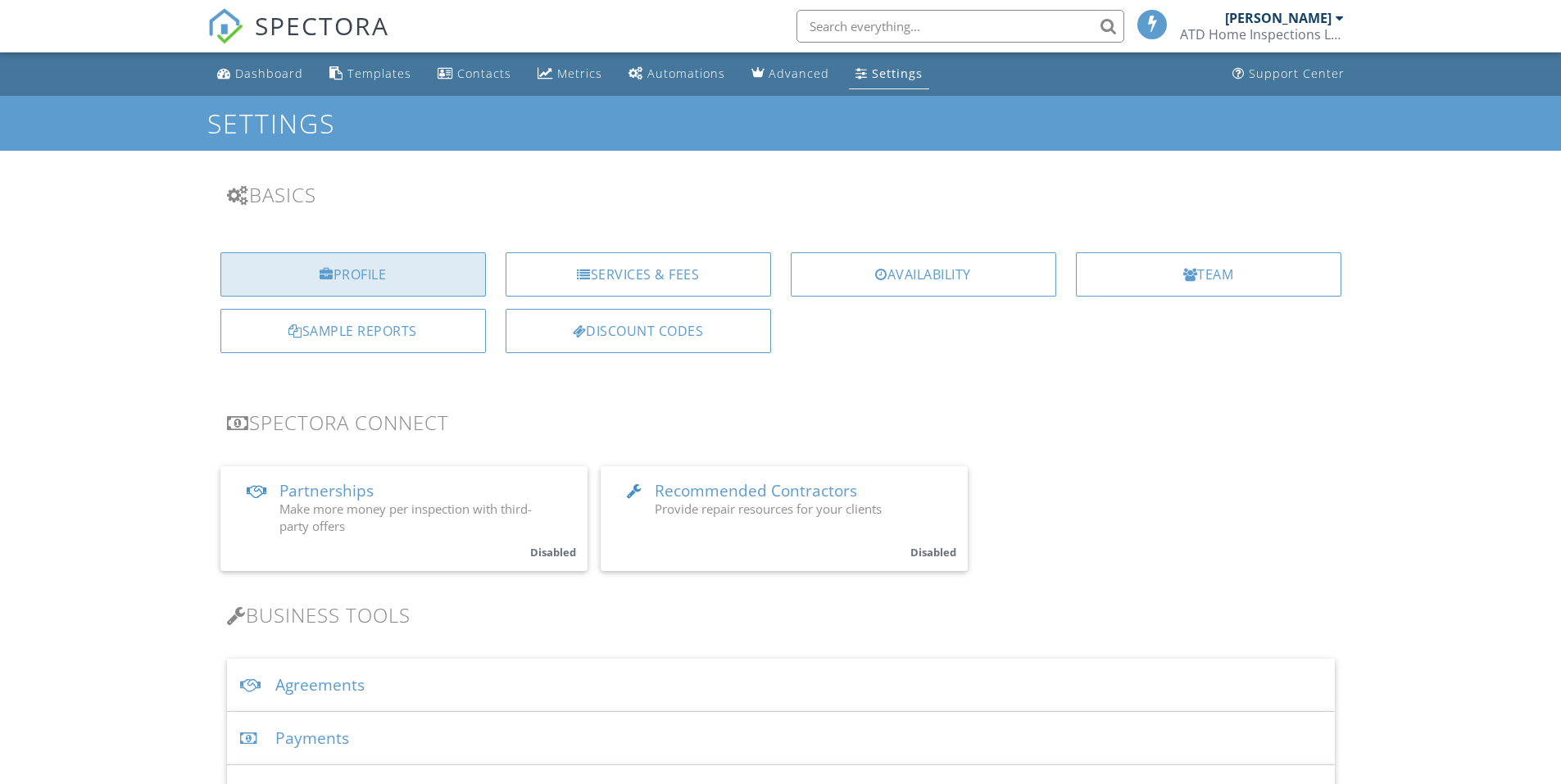
click at [377, 271] on div "Profile" at bounding box center [353, 274] width 265 height 44
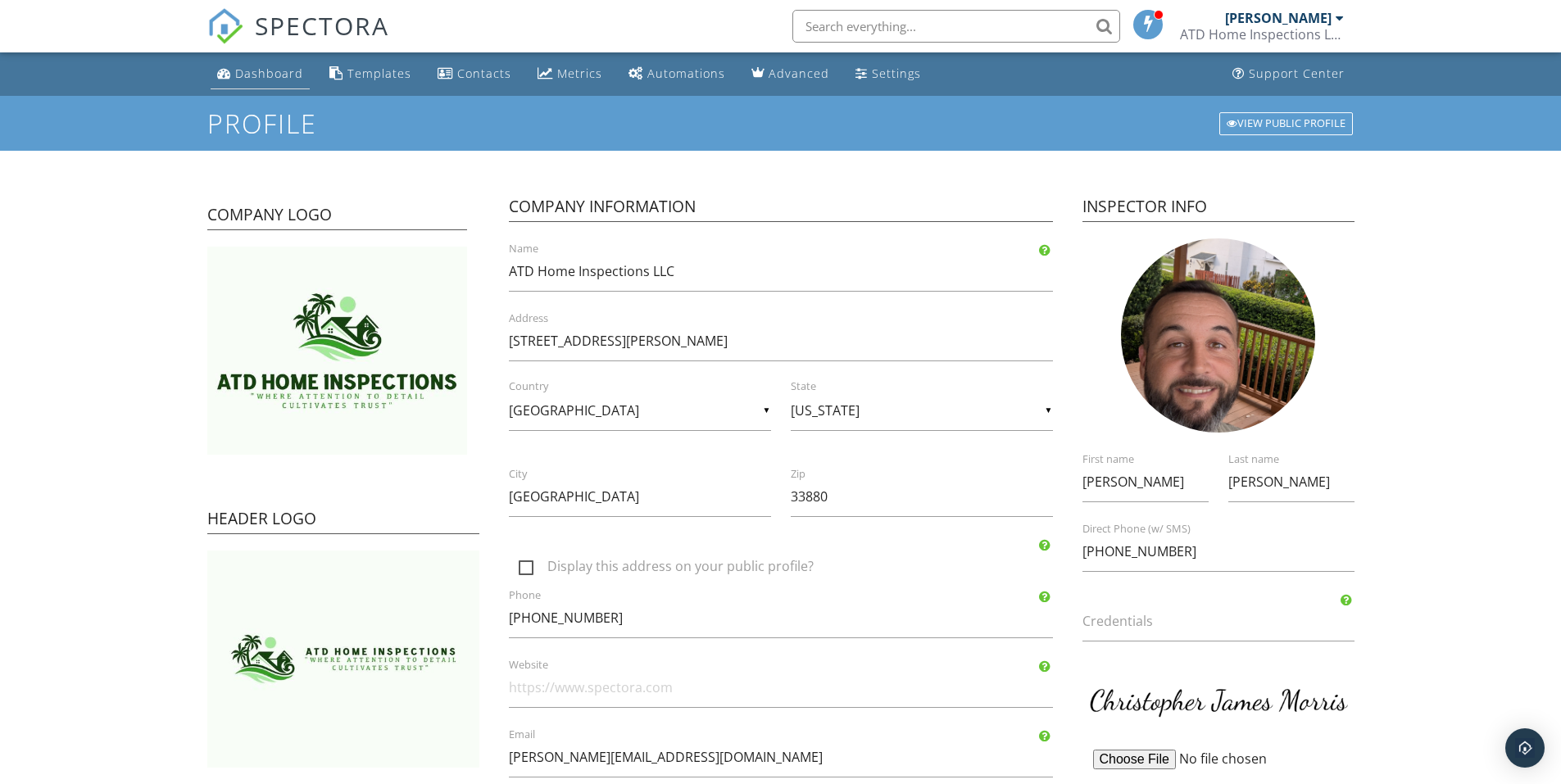
click at [246, 77] on div "Dashboard" at bounding box center [269, 73] width 68 height 15
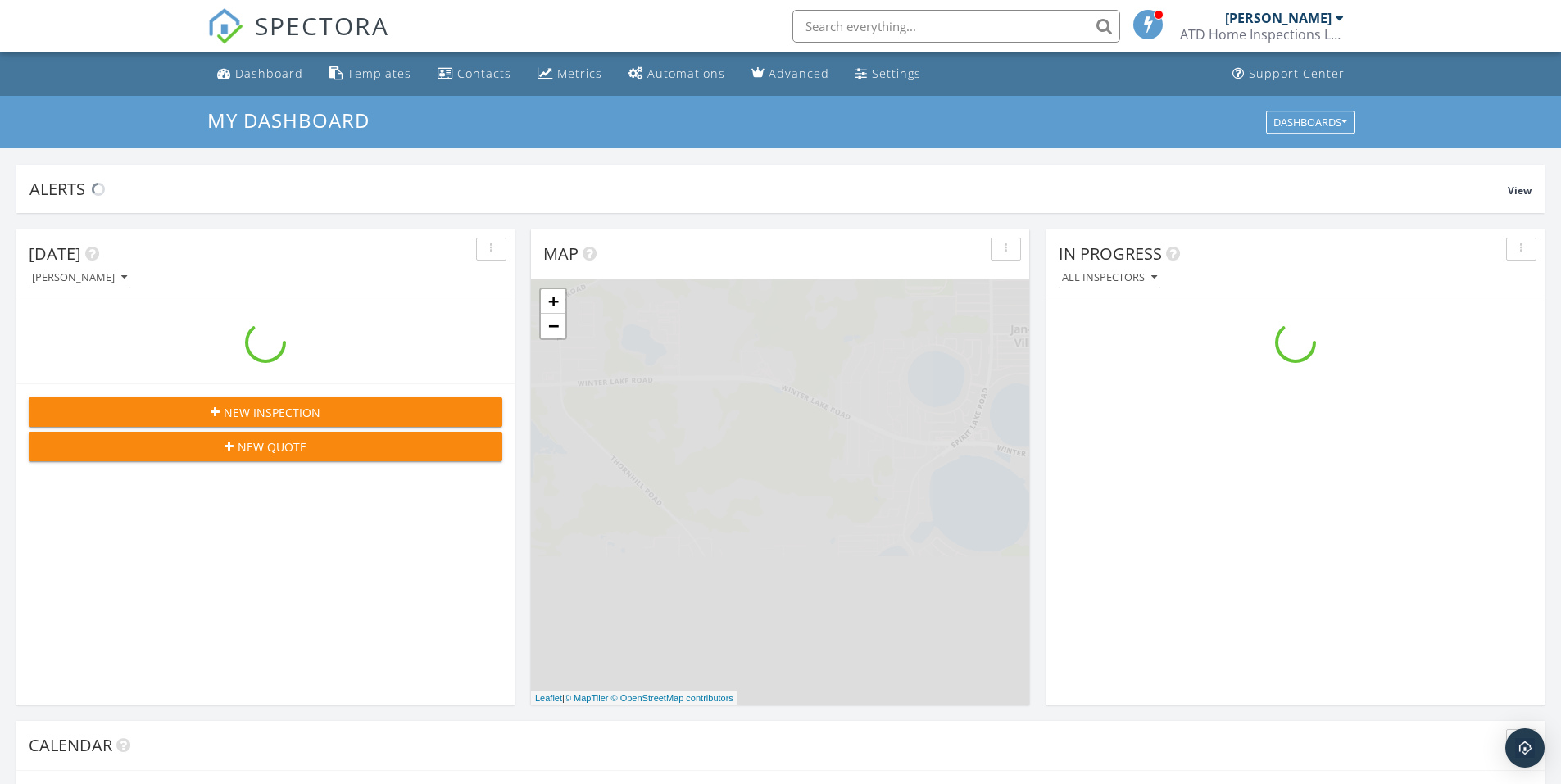
scroll to position [1516, 1587]
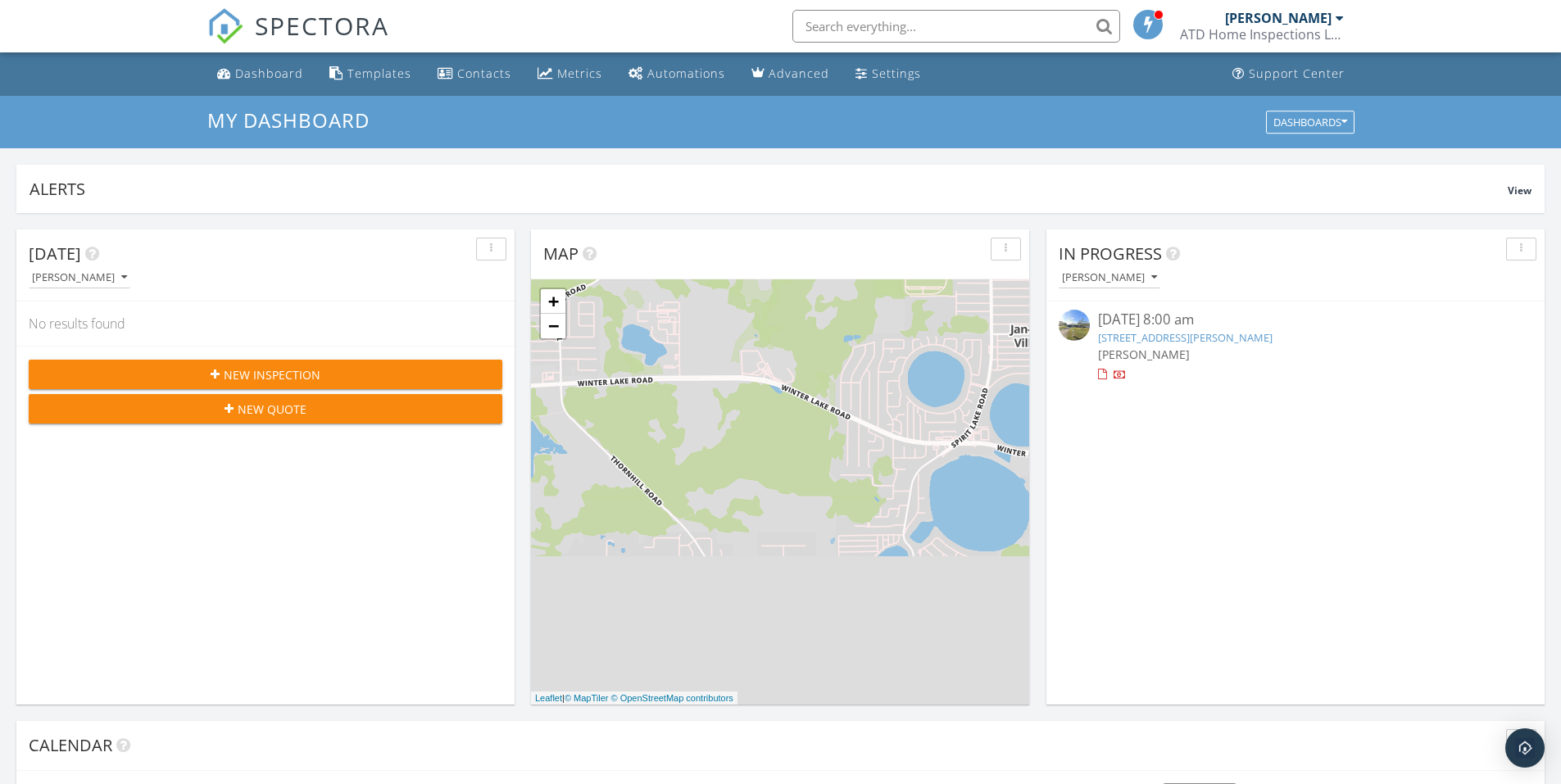
click at [1142, 319] on div "[DATE] 8:00 am" at bounding box center [1295, 320] width 395 height 20
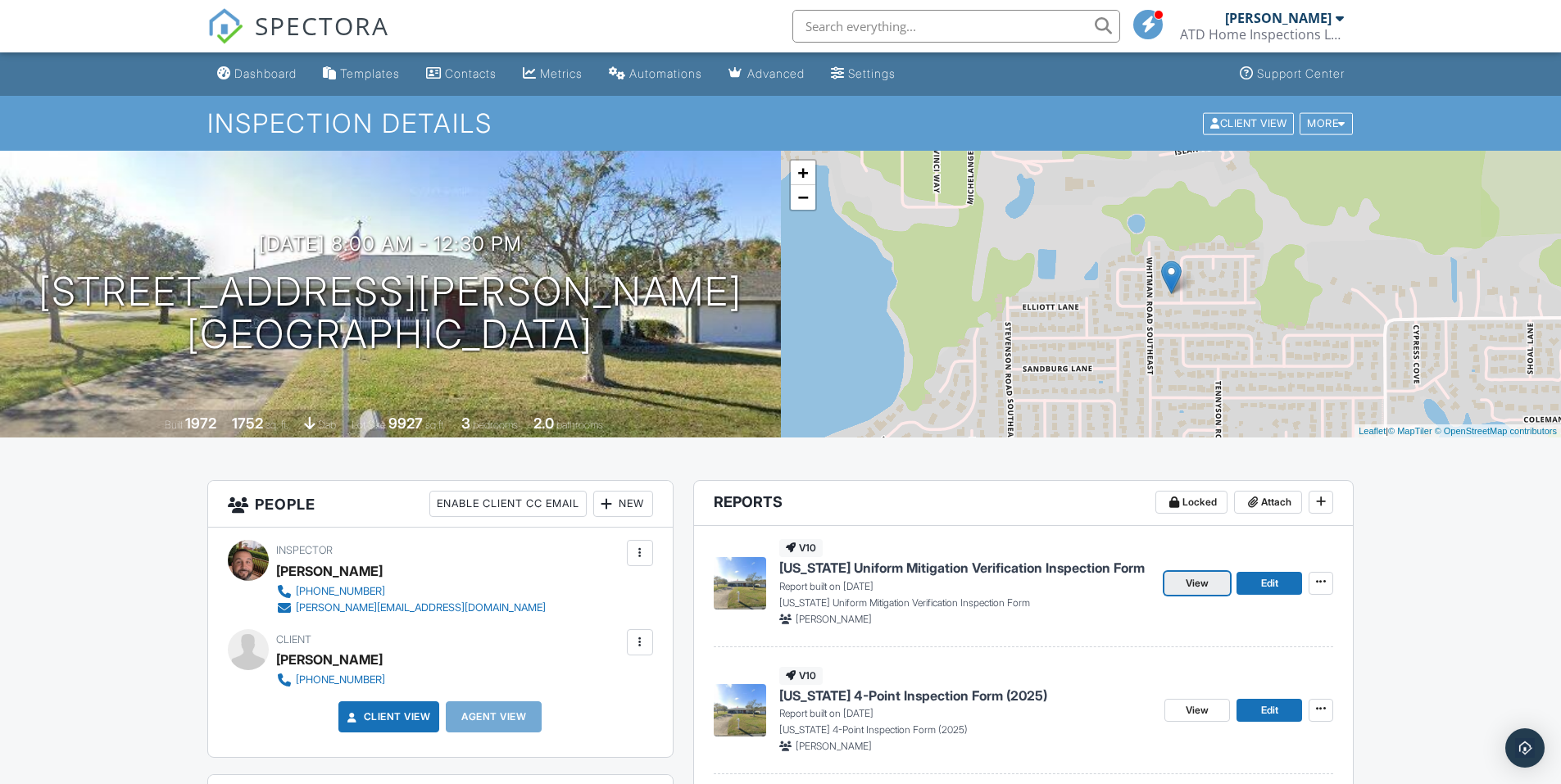
click at [1203, 582] on span "View" at bounding box center [1197, 583] width 23 height 16
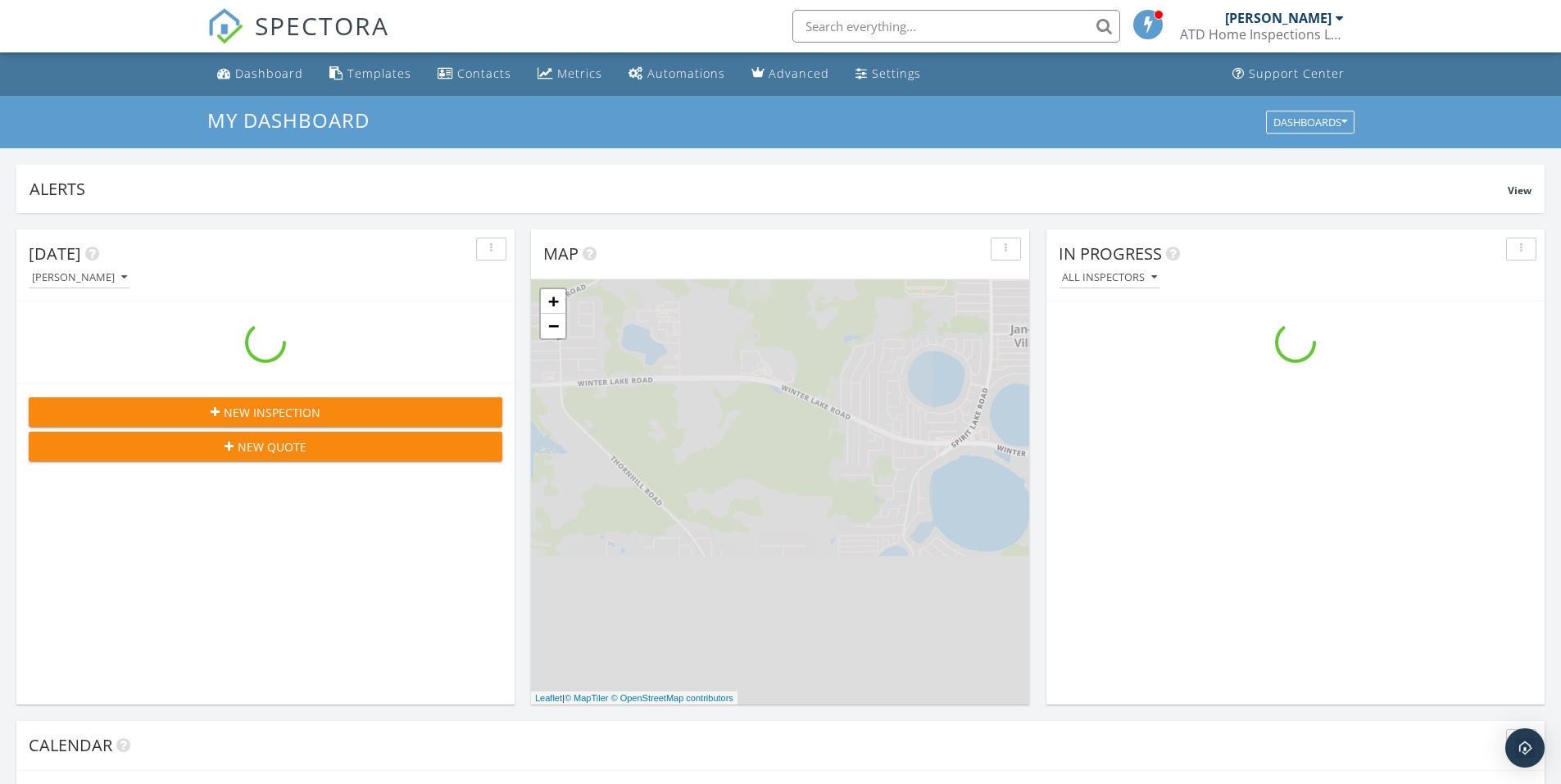
scroll to position [1516, 1587]
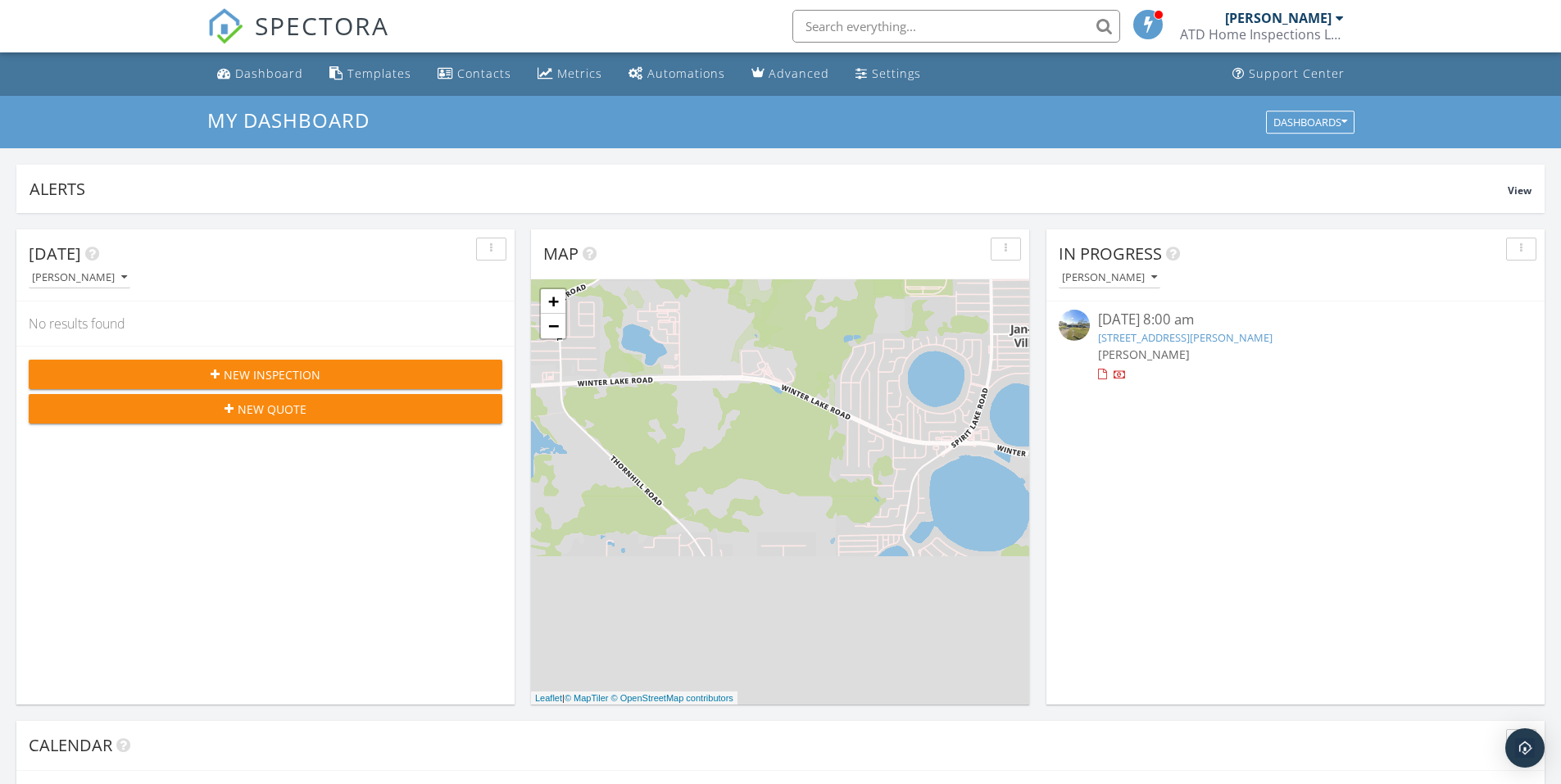
click at [1196, 341] on link "[STREET_ADDRESS][PERSON_NAME]" at bounding box center [1185, 337] width 175 height 14
